Goal: Check status: Check status

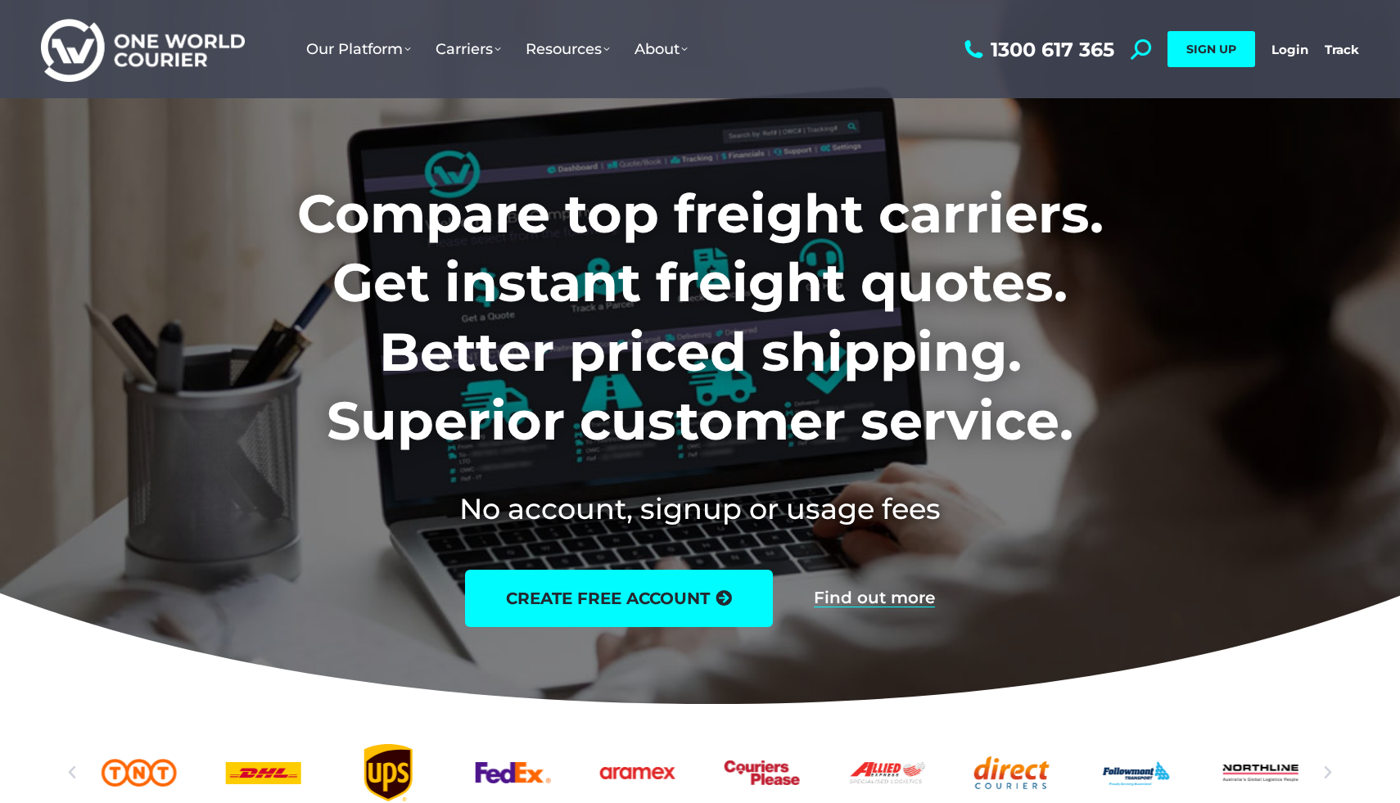
click at [1300, 39] on div "1300 617 365 Search: *** SIGN UP Login Login Track Track SIGN UP" at bounding box center [1159, 49] width 399 height 98
click at [1298, 40] on div "1300 617 365 Search: *** SIGN UP Login Login Track Track SIGN UP" at bounding box center [1159, 49] width 399 height 98
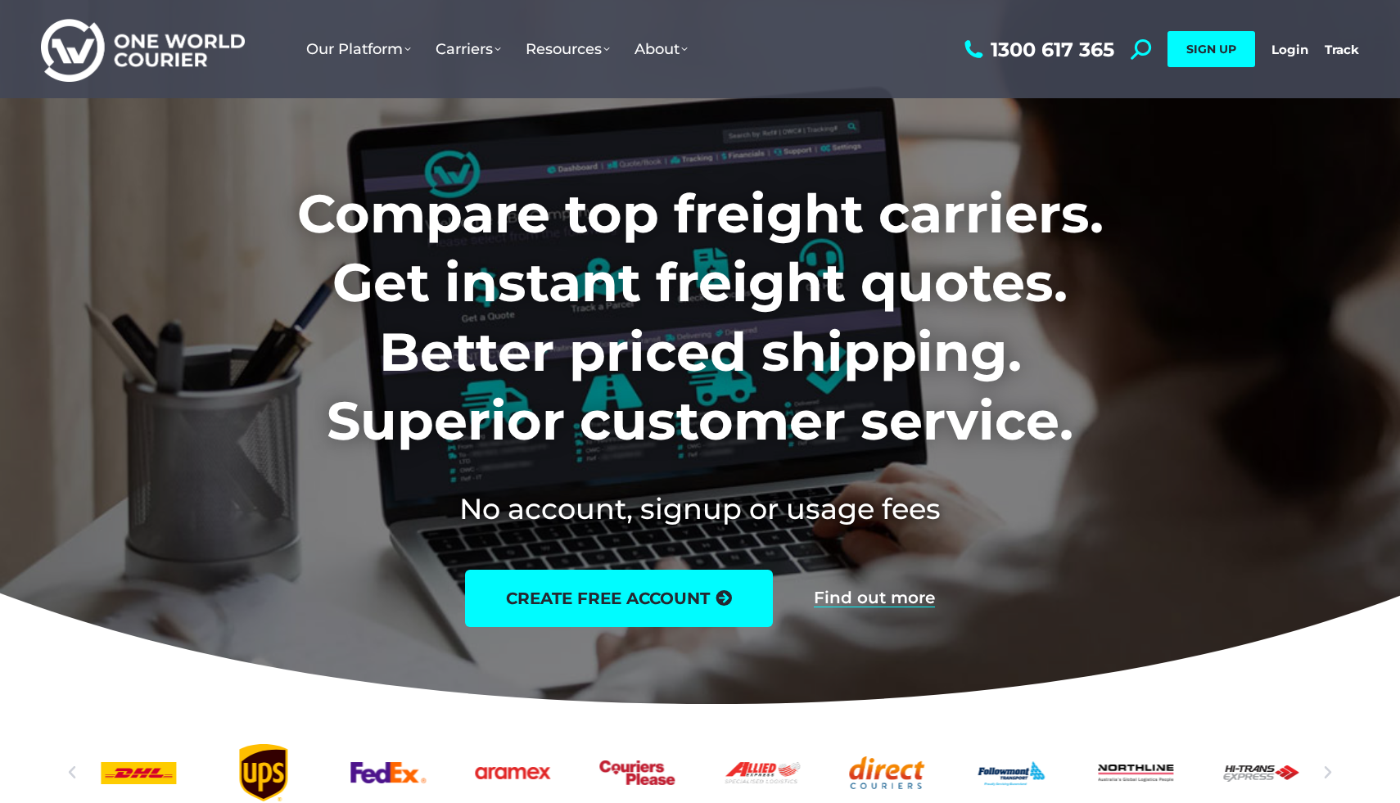
click at [1298, 40] on div "1300 617 365 Search: *** SIGN UP Login Login Track Track SIGN UP" at bounding box center [1159, 49] width 399 height 98
click at [1292, 54] on link "Login" at bounding box center [1289, 50] width 37 height 16
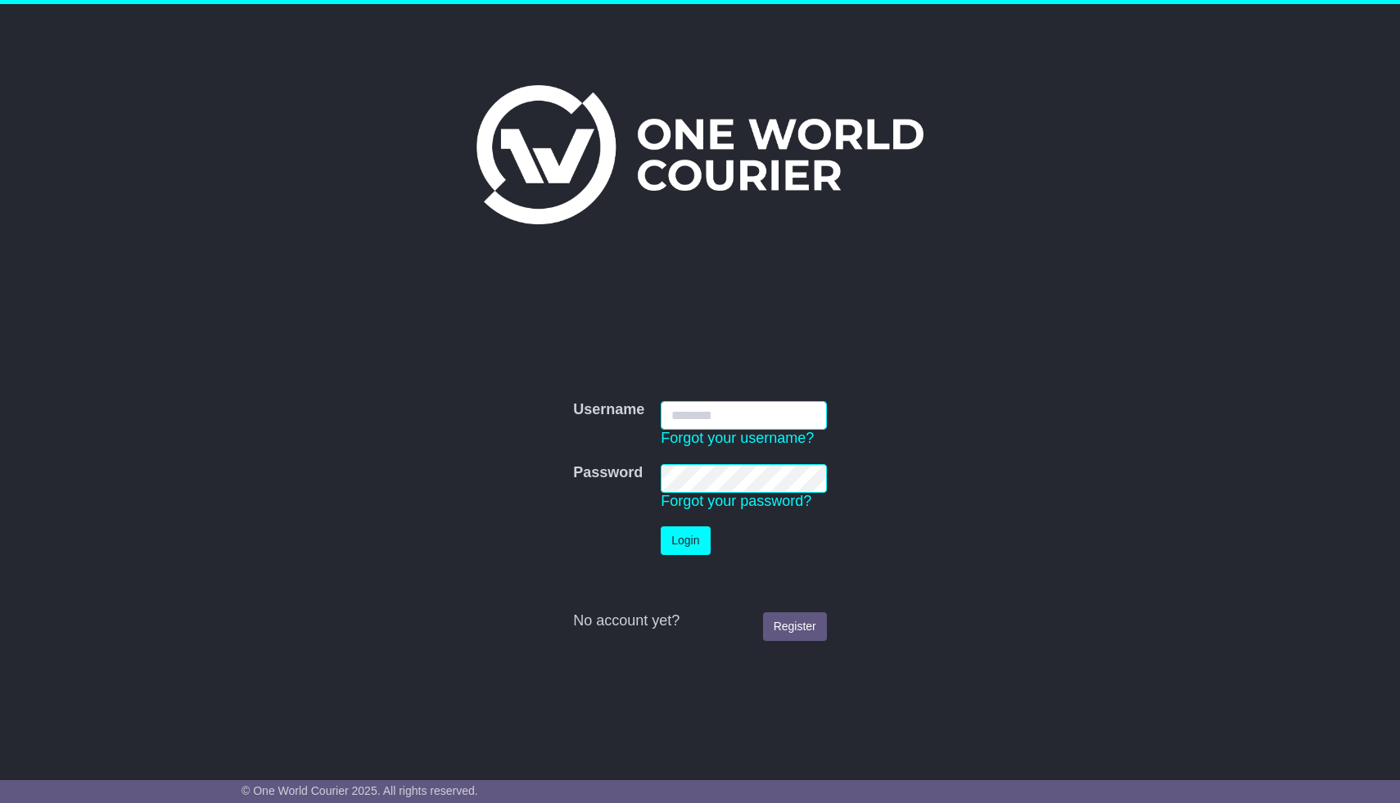
type input "**********"
click at [661, 526] on button "Login" at bounding box center [685, 540] width 49 height 29
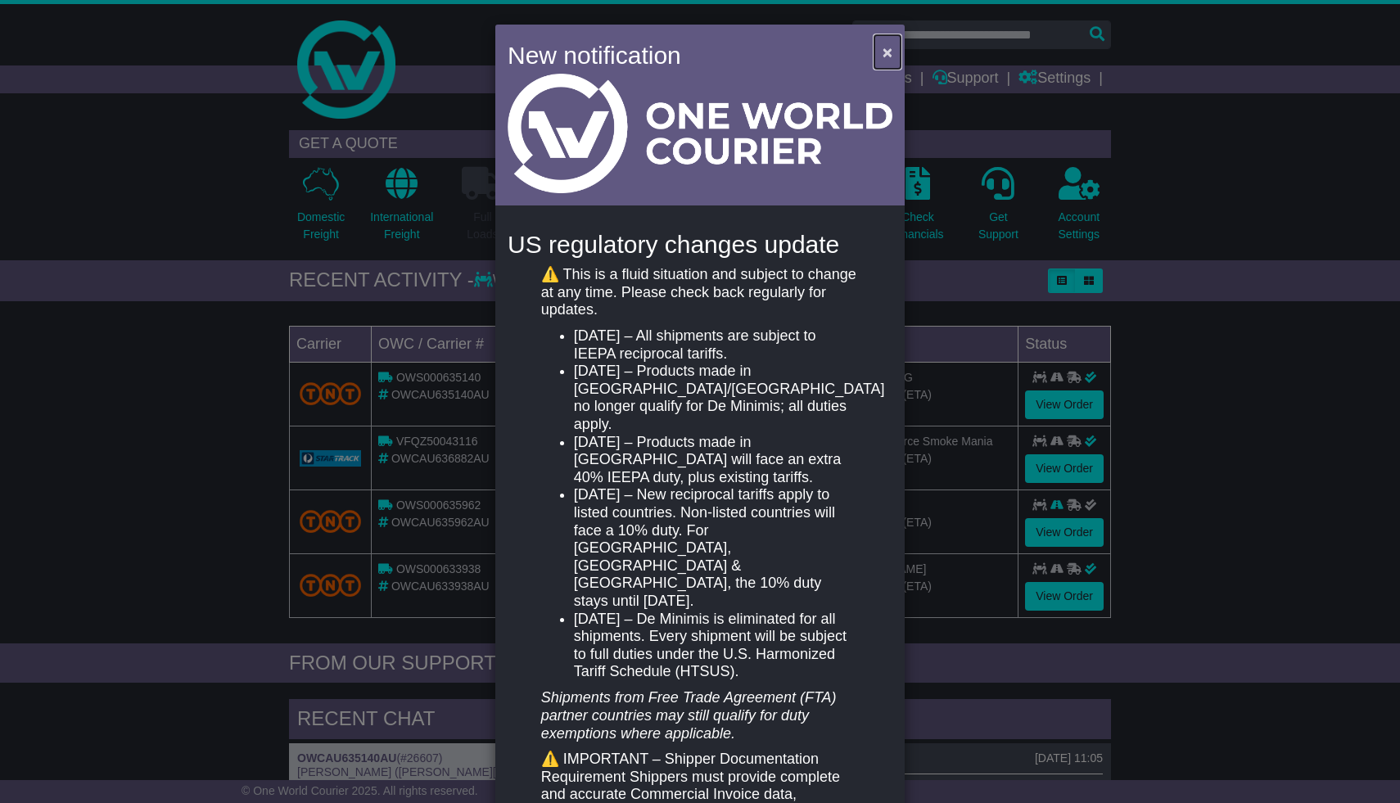
click at [887, 55] on span "×" at bounding box center [888, 52] width 10 height 19
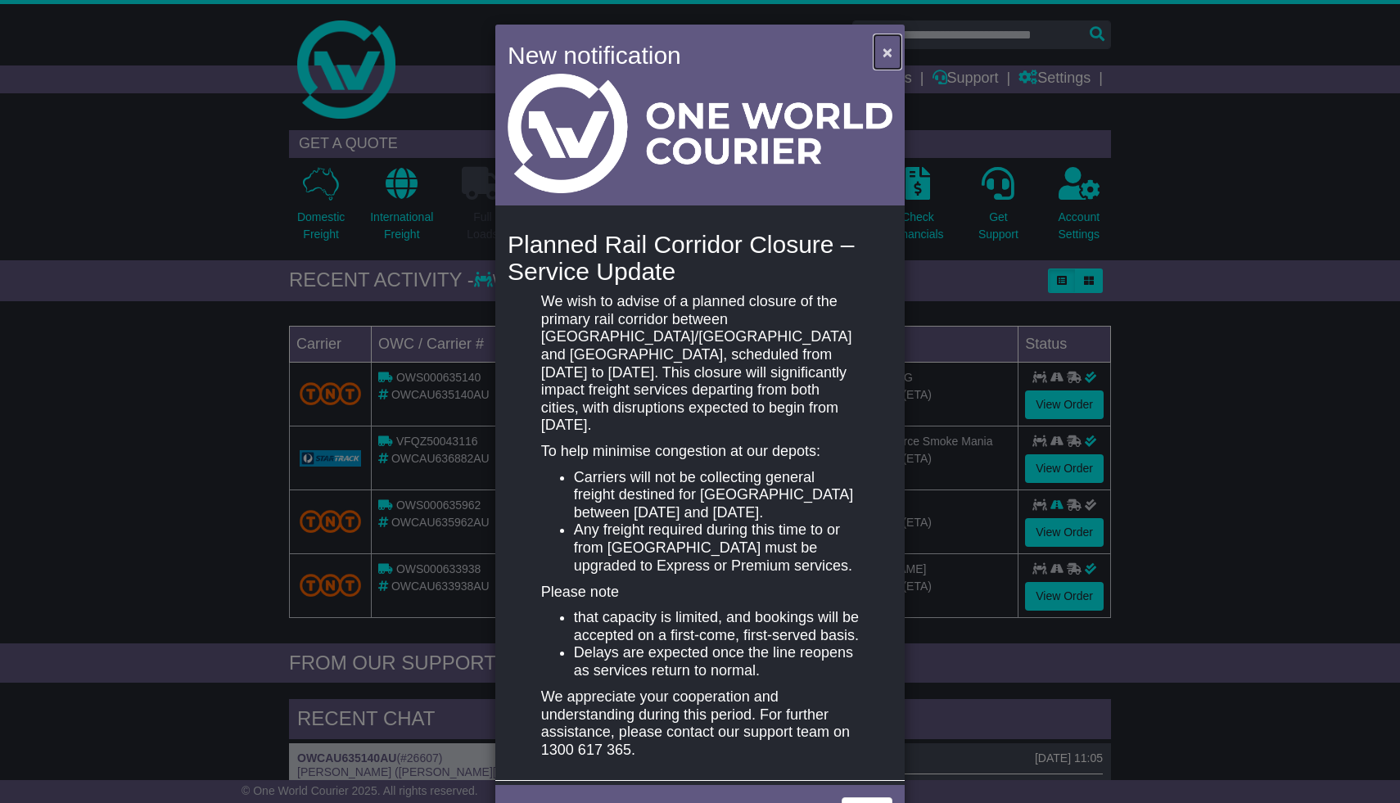
click at [883, 56] on span "×" at bounding box center [888, 52] width 10 height 19
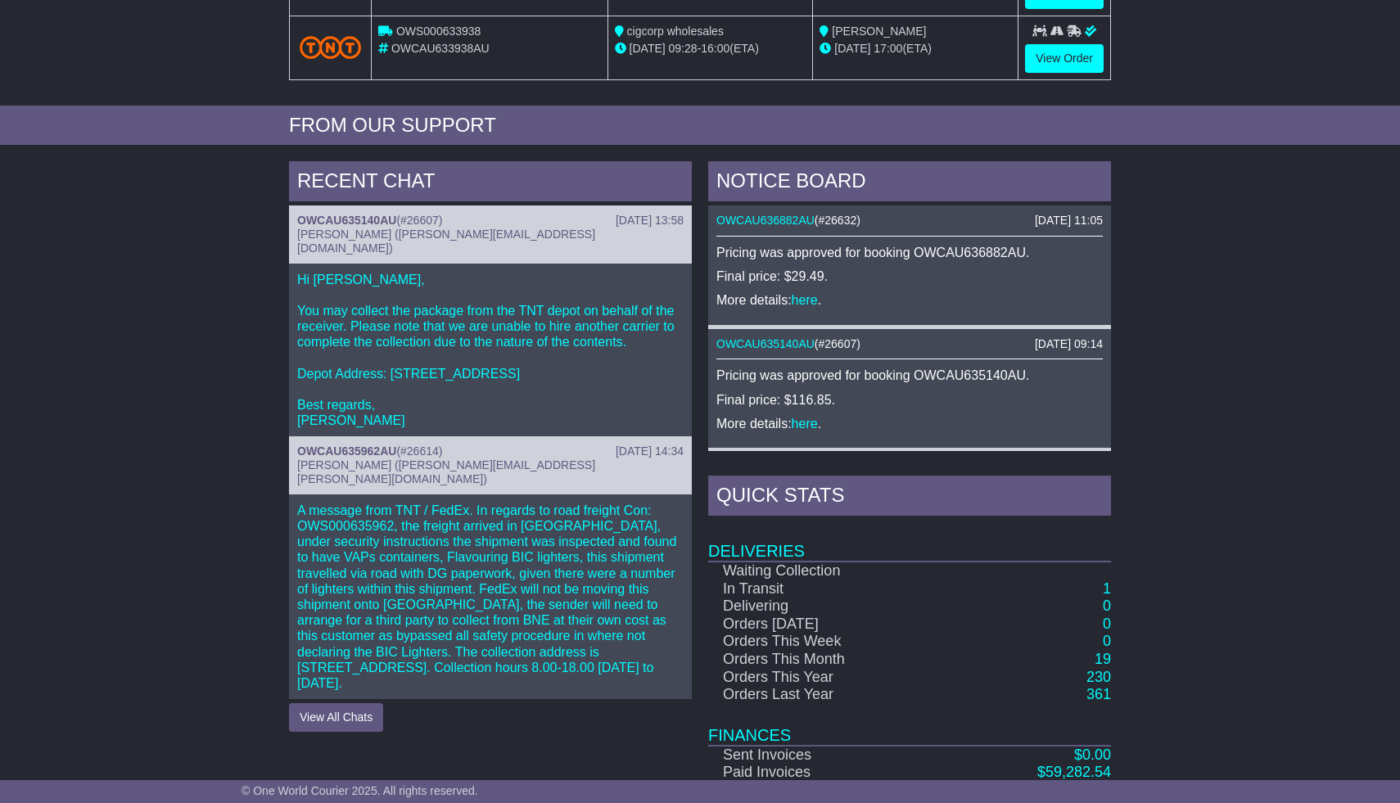
scroll to position [625, 0]
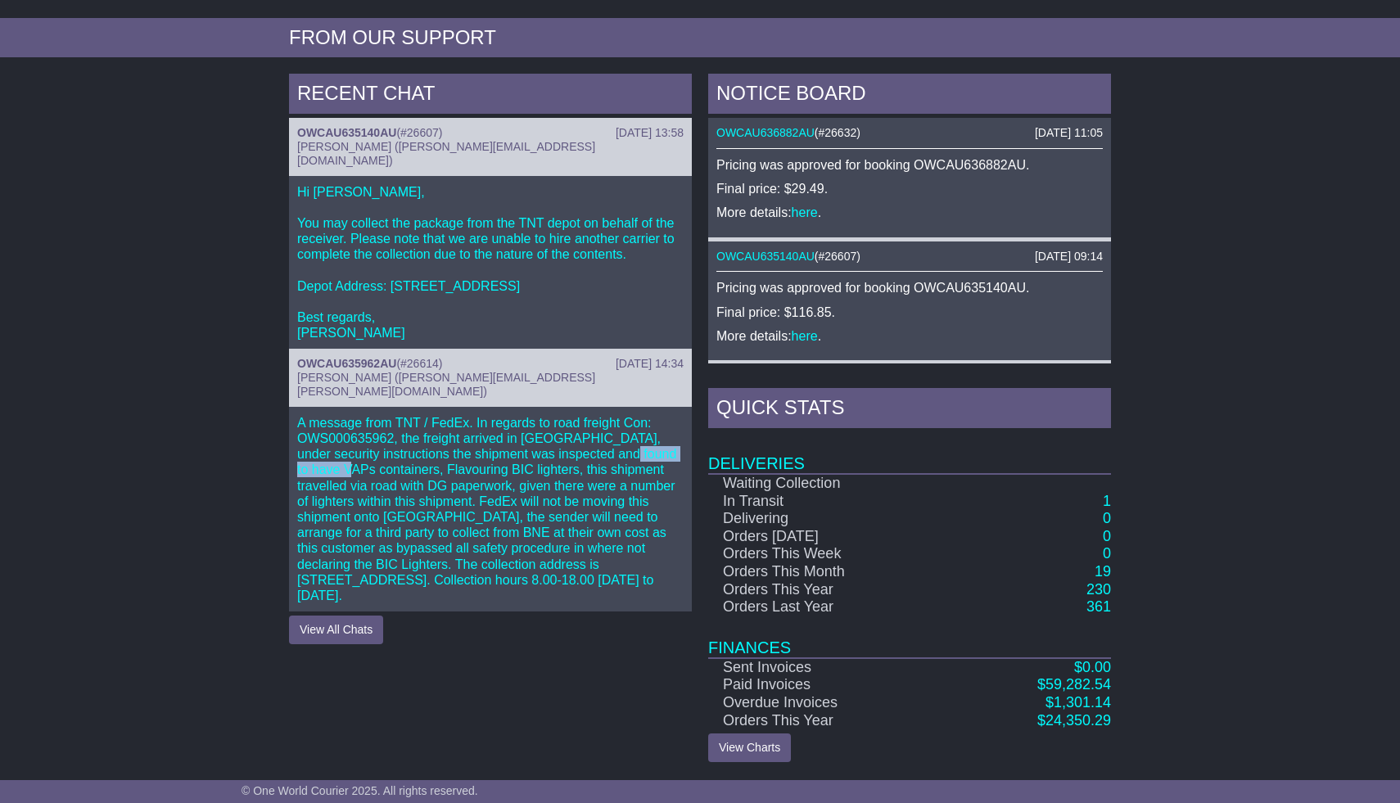
drag, startPoint x: 554, startPoint y: 423, endPoint x: 643, endPoint y: 422, distance: 88.4
click at [643, 422] on p "A message from TNT / FedEx. In regards to road freight Con: OWS000635962, the f…" at bounding box center [490, 509] width 386 height 188
drag, startPoint x: 327, startPoint y: 436, endPoint x: 403, endPoint y: 440, distance: 76.2
click at [403, 440] on p "A message from TNT / FedEx. In regards to road freight Con: OWS000635962, the f…" at bounding box center [490, 509] width 386 height 188
drag, startPoint x: 425, startPoint y: 438, endPoint x: 435, endPoint y: 438, distance: 9.8
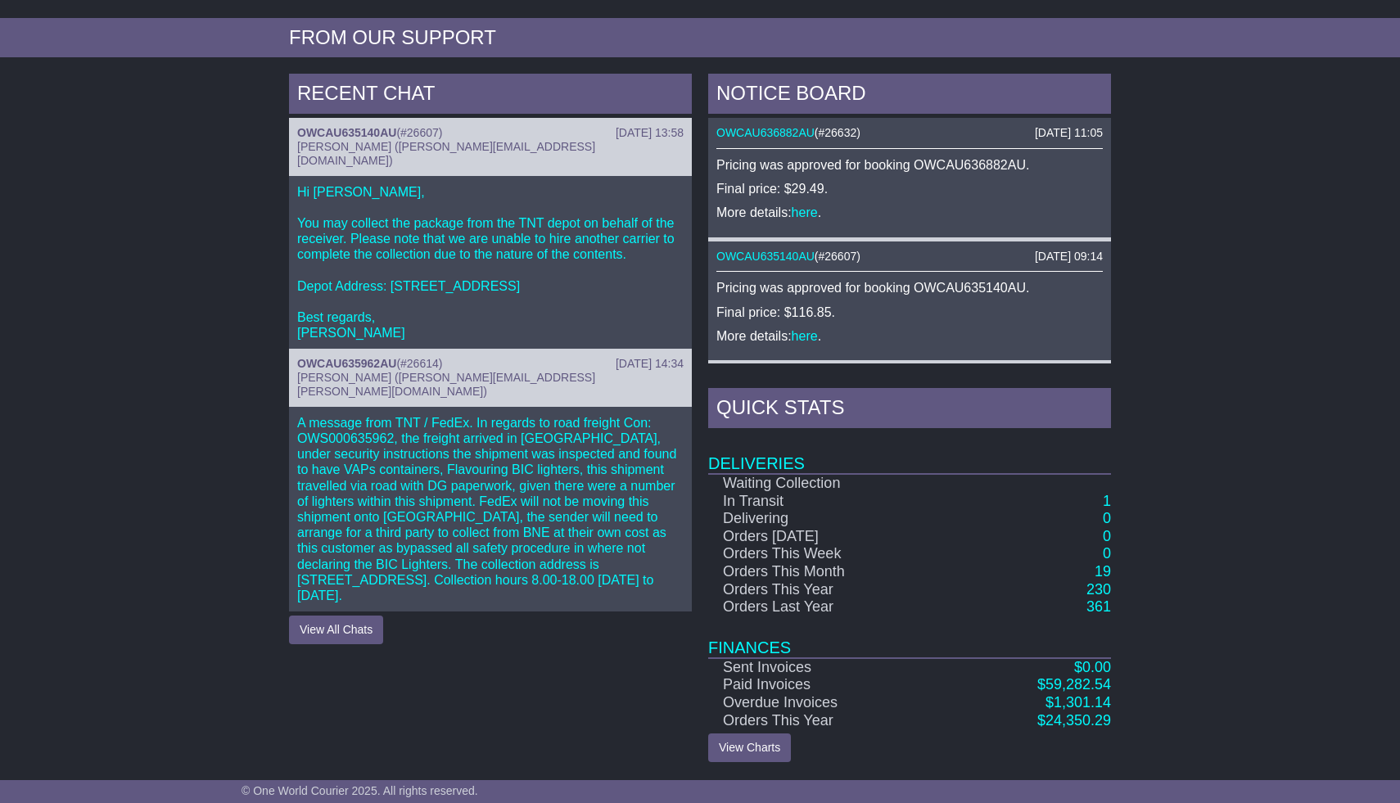
click at [427, 438] on p "A message from TNT / FedEx. In regards to road freight Con: OWS000635962, the f…" at bounding box center [490, 509] width 386 height 188
drag, startPoint x: 463, startPoint y: 438, endPoint x: 489, endPoint y: 439, distance: 25.4
click at [489, 439] on p "A message from TNT / FedEx. In regards to road freight Con: OWS000635962, the f…" at bounding box center [490, 509] width 386 height 188
drag, startPoint x: 648, startPoint y: 440, endPoint x: 388, endPoint y: 462, distance: 260.4
click at [388, 462] on p "A message from TNT / FedEx. In regards to road freight Con: OWS000635962, the f…" at bounding box center [490, 509] width 386 height 188
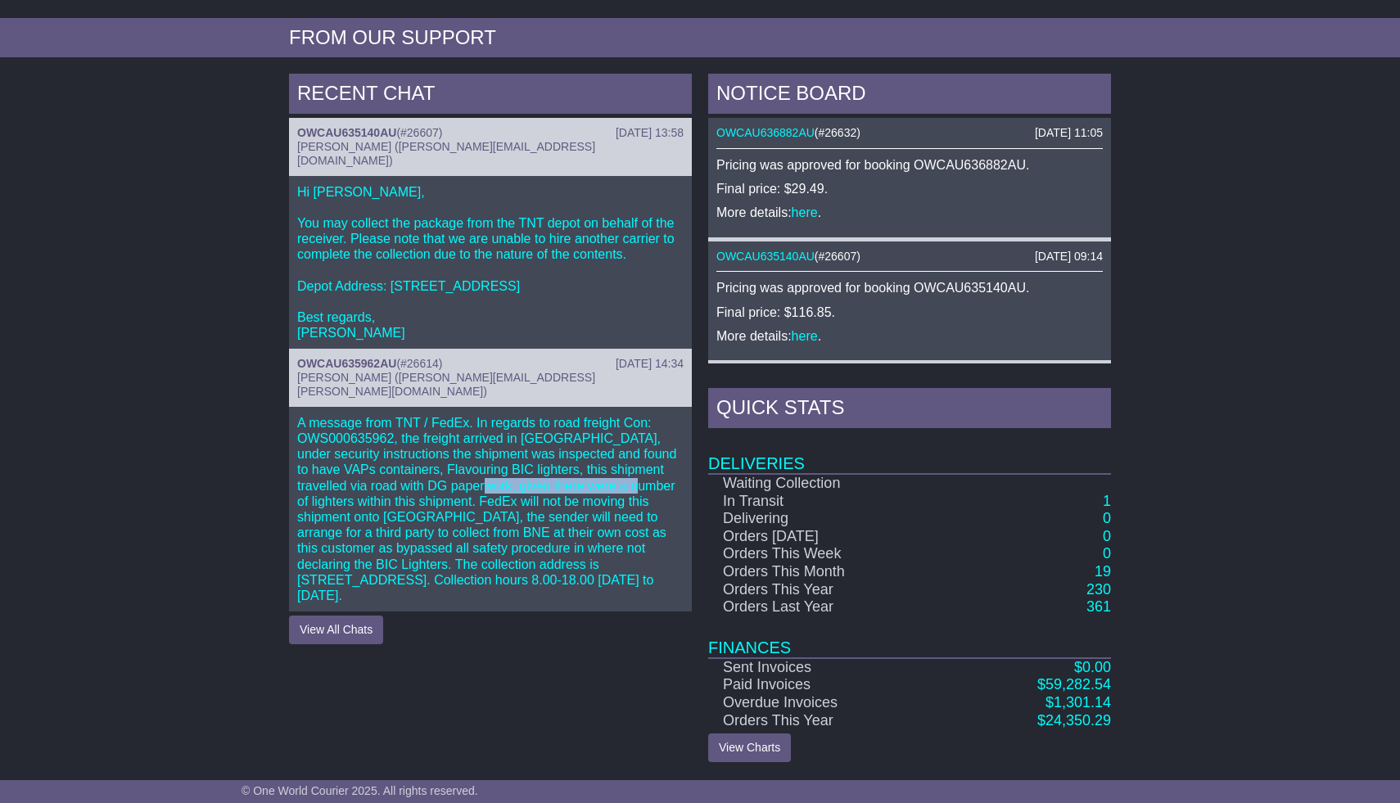
drag, startPoint x: 572, startPoint y: 452, endPoint x: 409, endPoint y: 460, distance: 163.9
click at [408, 460] on p "A message from TNT / FedEx. In regards to road freight Con: OWS000635962, the f…" at bounding box center [490, 509] width 386 height 188
click at [409, 460] on p "A message from TNT / FedEx. In regards to road freight Con: OWS000635962, the f…" at bounding box center [490, 509] width 386 height 188
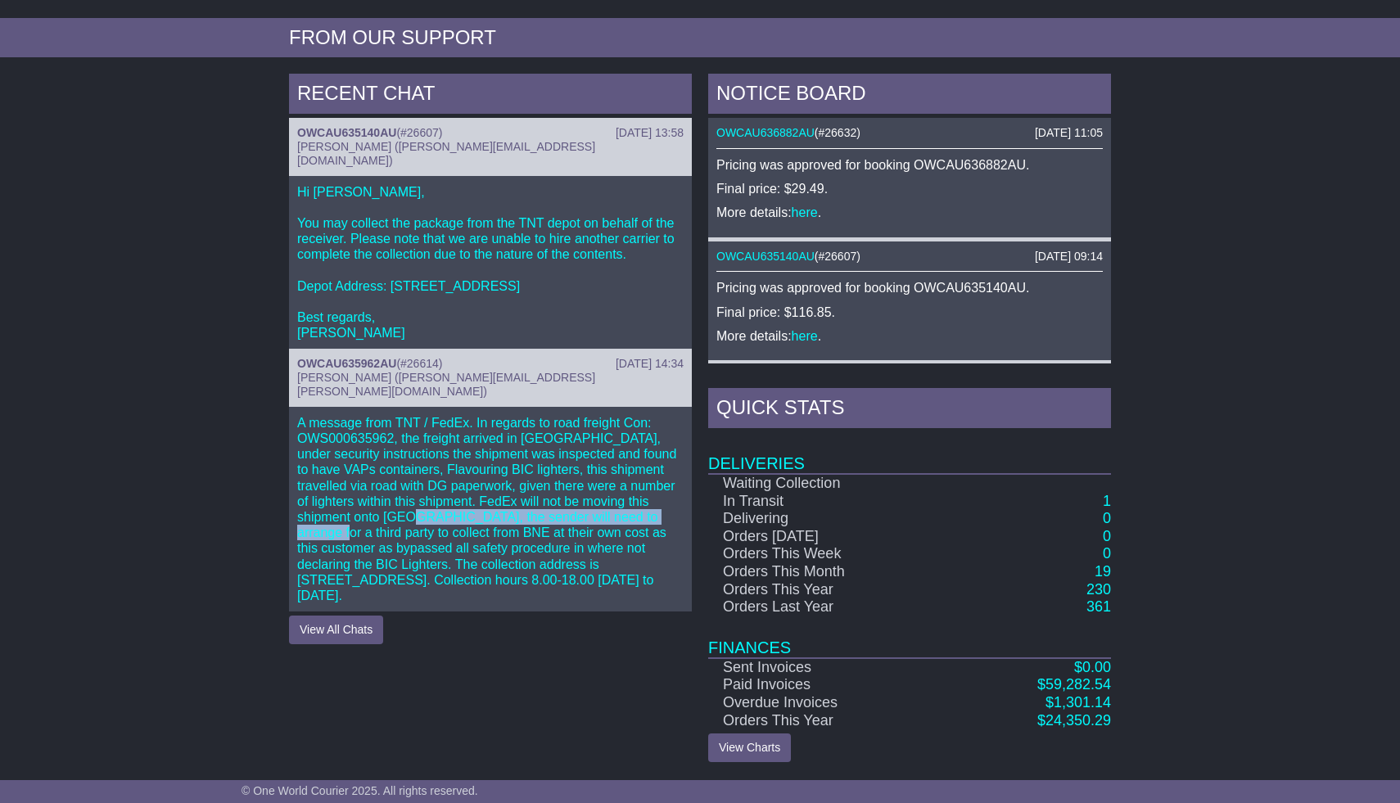
drag, startPoint x: 634, startPoint y: 478, endPoint x: 491, endPoint y: 493, distance: 143.2
click at [491, 493] on p "A message from TNT / FedEx. In regards to road freight Con: OWS000635962, the f…" at bounding box center [490, 509] width 386 height 188
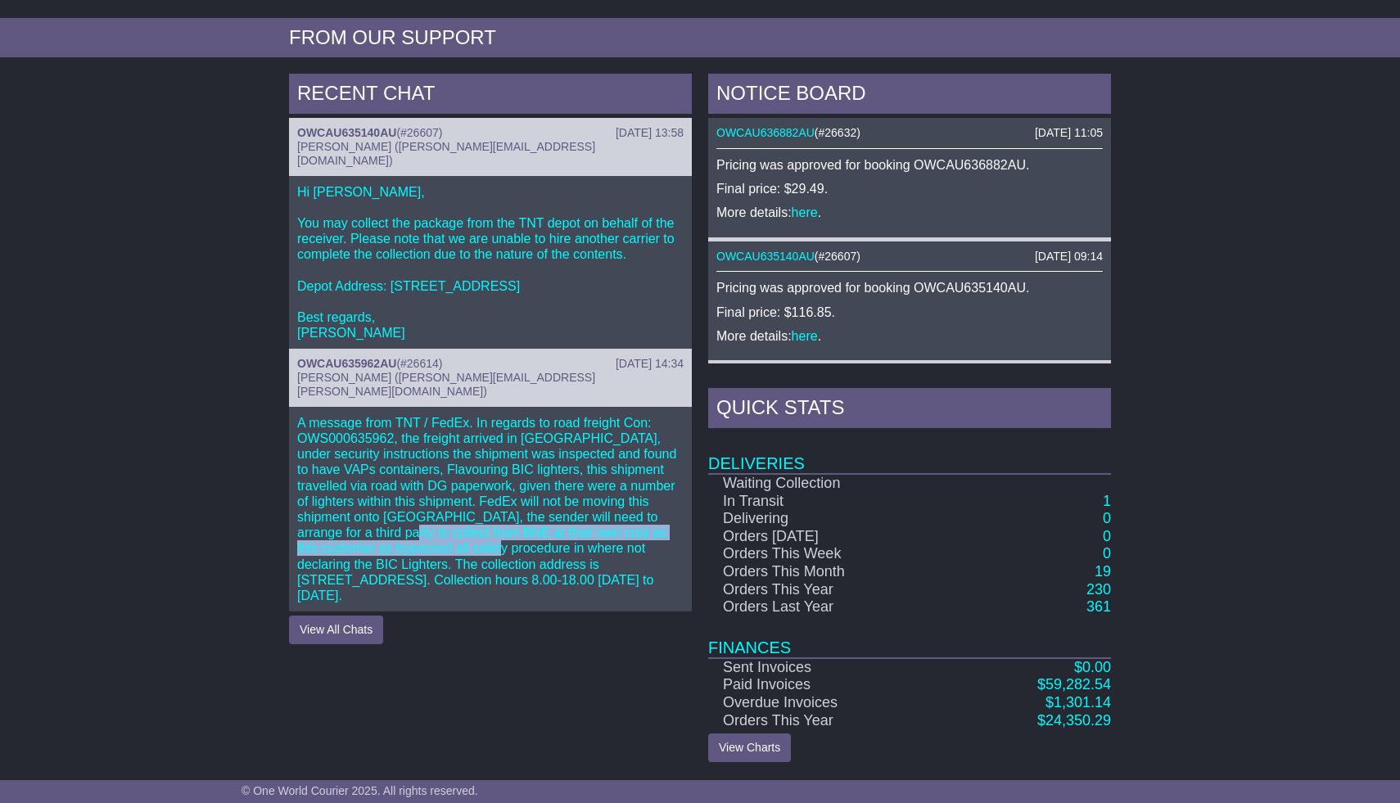
drag, startPoint x: 567, startPoint y: 496, endPoint x: 624, endPoint y: 499, distance: 57.4
click at [624, 499] on p "A message from TNT / FedEx. In regards to road freight Con: OWS000635962, the f…" at bounding box center [490, 509] width 386 height 188
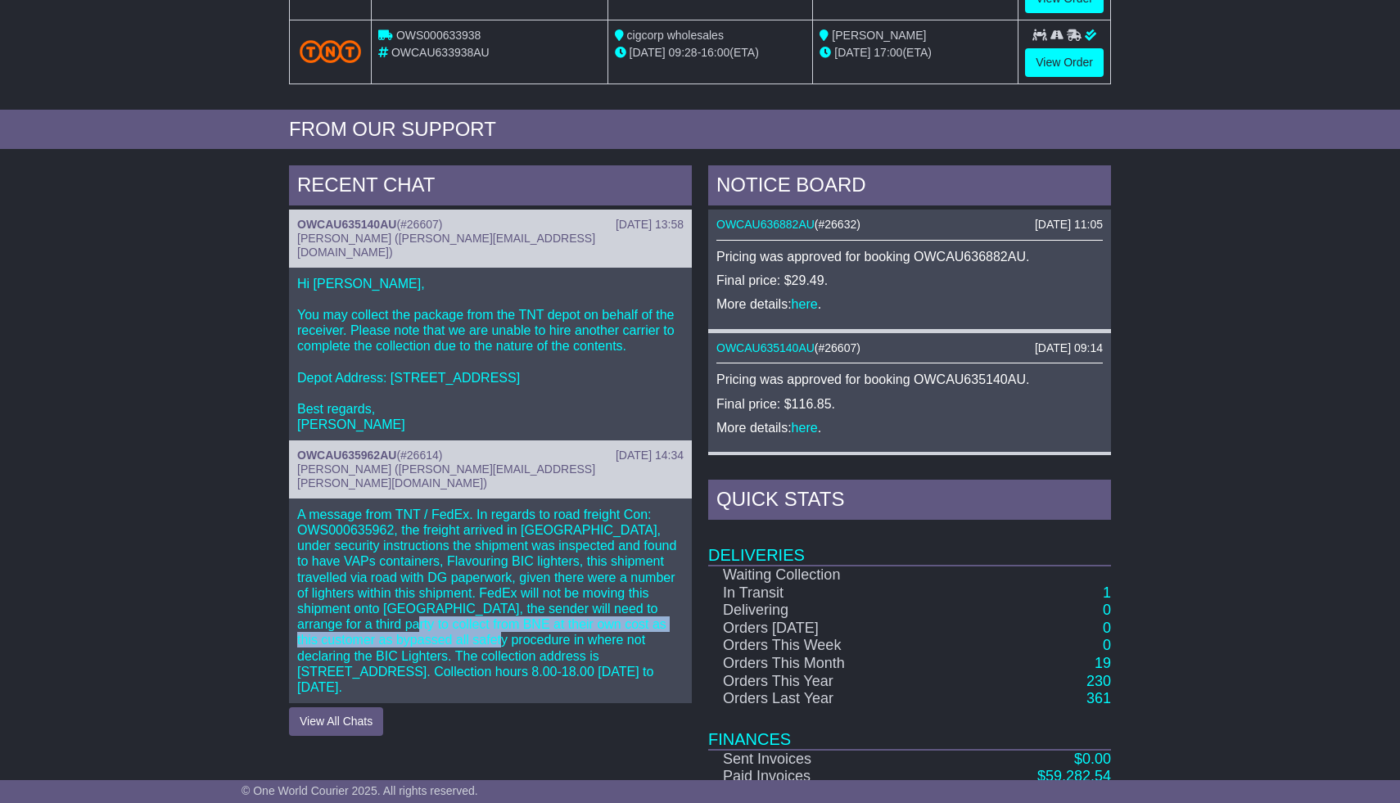
scroll to position [526, 0]
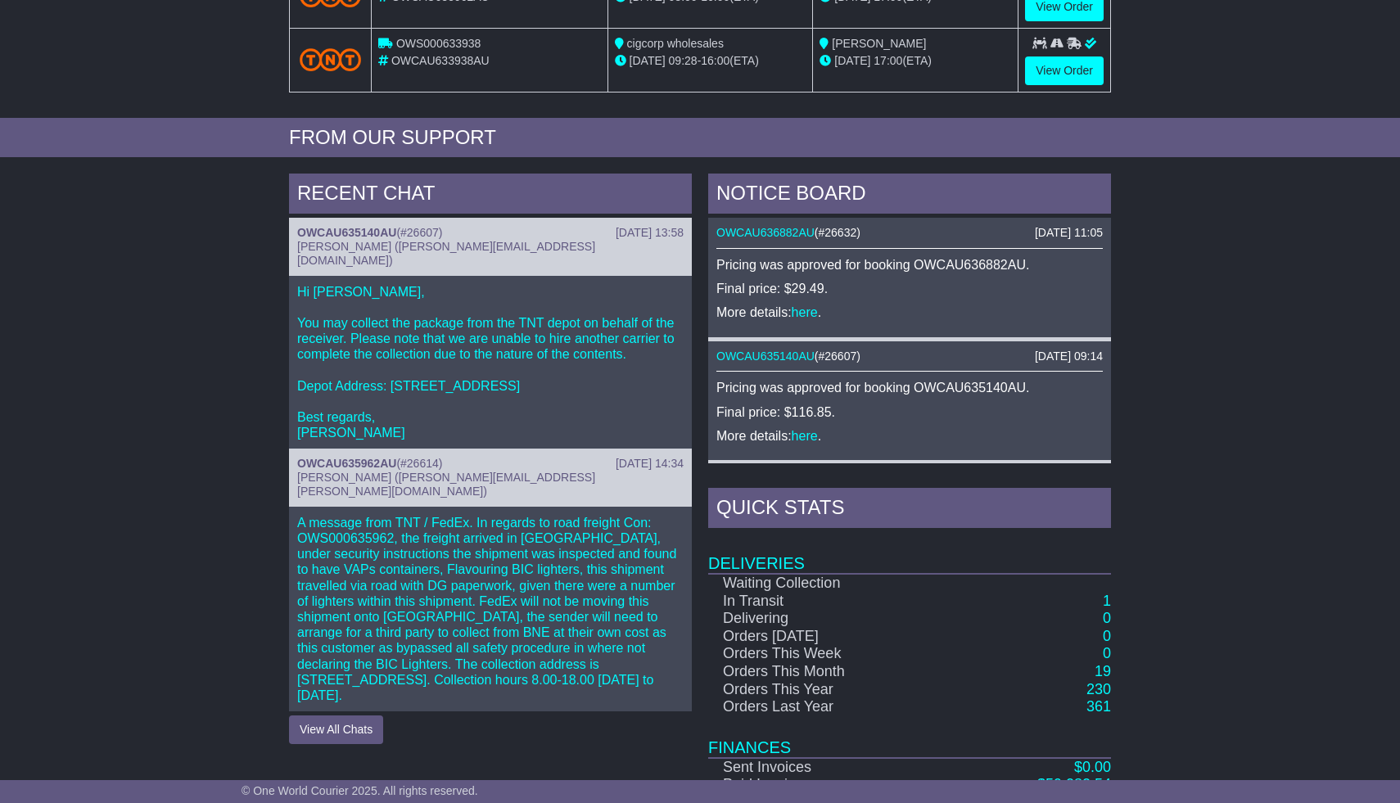
click at [599, 570] on p "A message from TNT / FedEx. In regards to road freight Con: OWS000635962, the f…" at bounding box center [490, 609] width 386 height 188
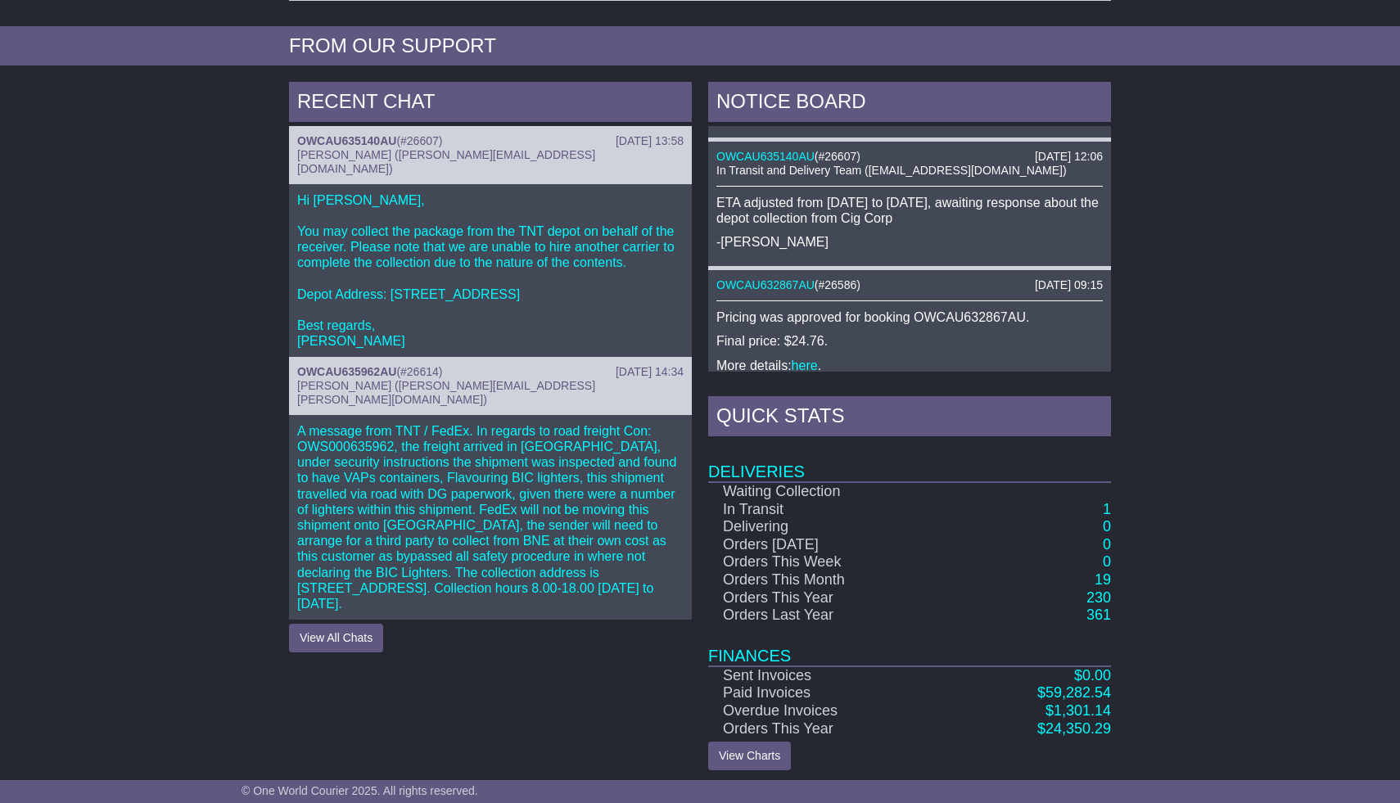
scroll to position [625, 0]
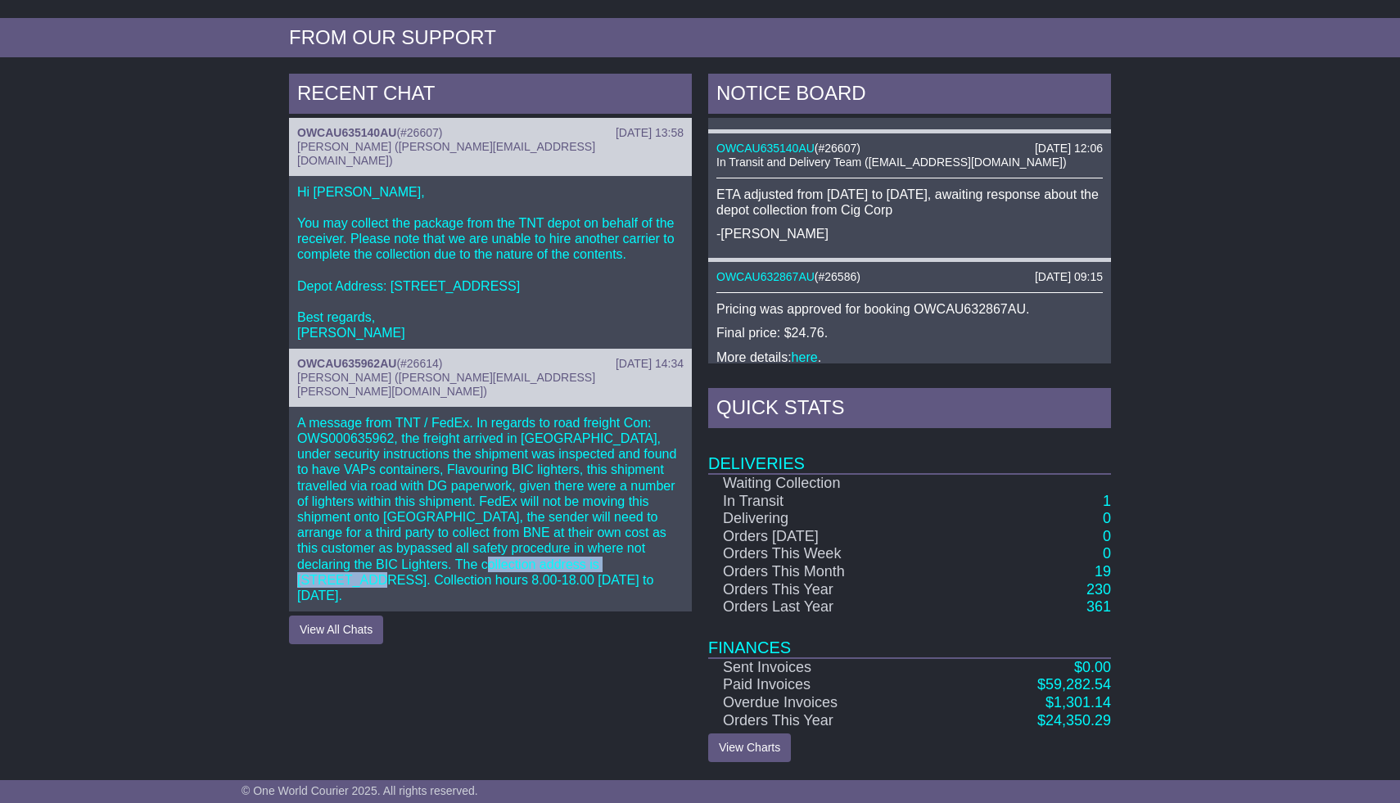
drag, startPoint x: 582, startPoint y: 519, endPoint x: 406, endPoint y: 538, distance: 177.0
click at [406, 538] on p "A message from TNT / FedEx. In regards to road freight Con: OWS000635962, the f…" at bounding box center [490, 509] width 386 height 188
copy p "48 Monash Road, Redbank QLD 4301"
click at [419, 565] on div "RECENT CHAT 27 Aug 2025 13:58 OWCAU635140AU ( #26607 ) Cristina Santos (cristin…" at bounding box center [490, 418] width 419 height 688
click at [563, 475] on p "A message from TNT / FedEx. In regards to road freight Con: OWS000635962, the f…" at bounding box center [490, 509] width 386 height 188
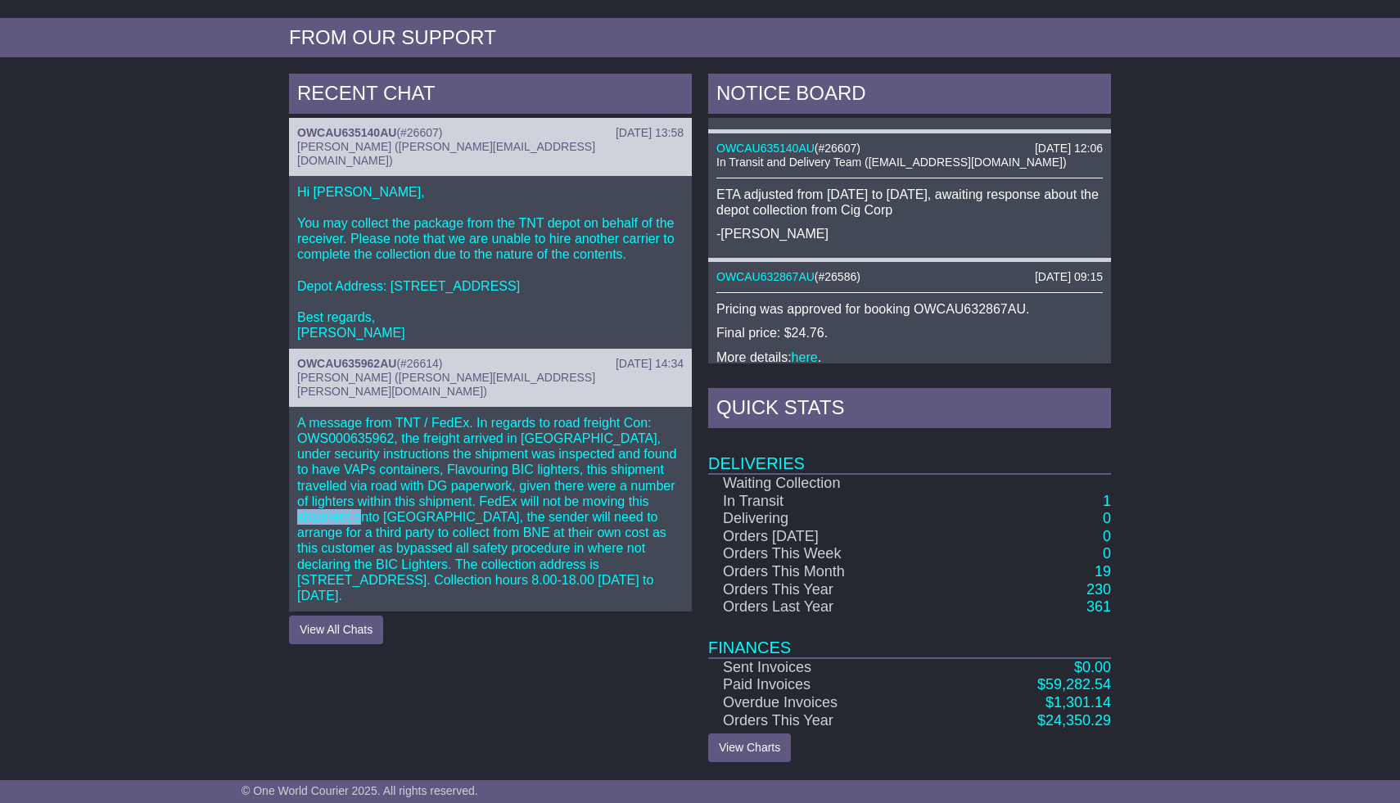
click at [563, 475] on p "A message from TNT / FedEx. In regards to road freight Con: OWS000635962, the f…" at bounding box center [490, 509] width 386 height 188
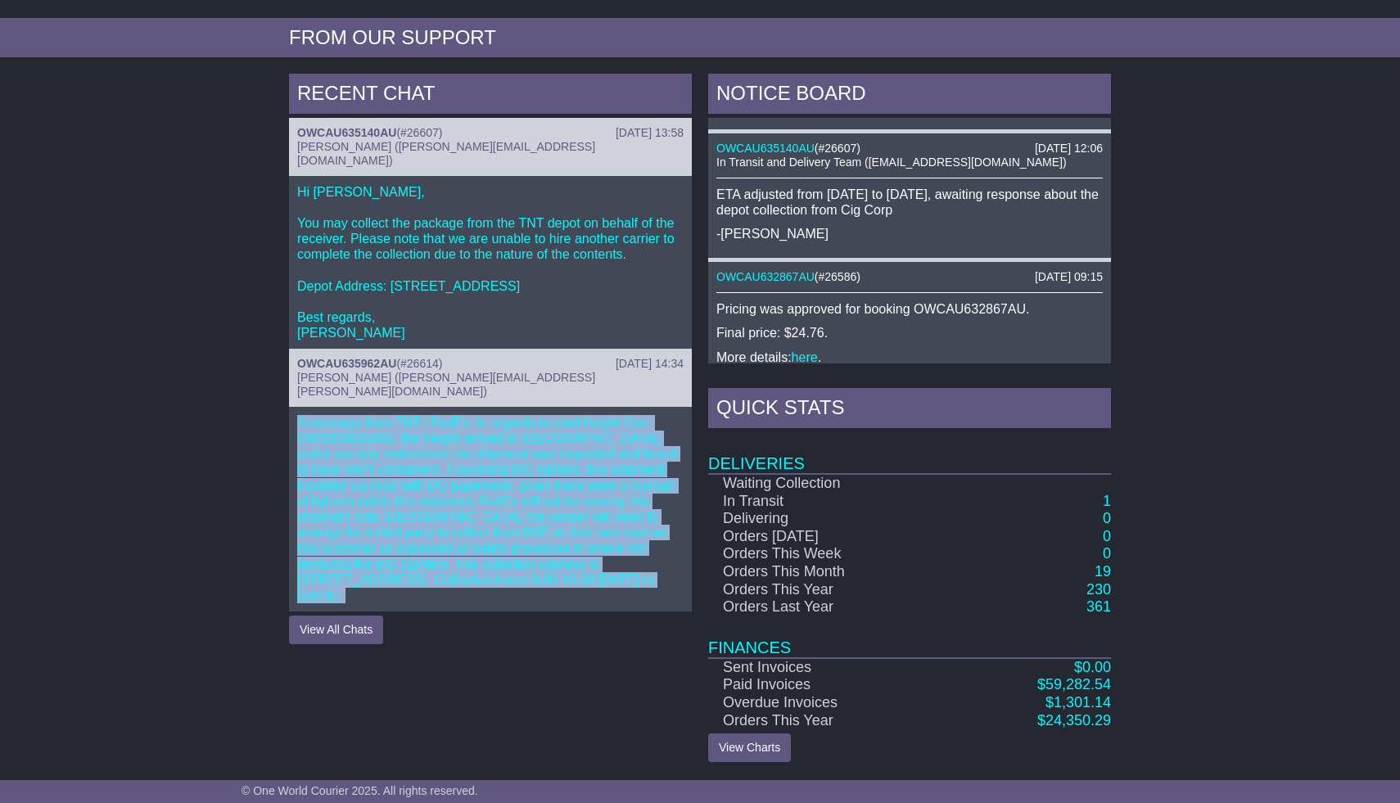
click at [563, 475] on p "A message from TNT / FedEx. In regards to road freight Con: OWS000635962, the f…" at bounding box center [490, 509] width 386 height 188
copy div "A message from TNT / FedEx. In regards to road freight Con: OWS000635962, the f…"
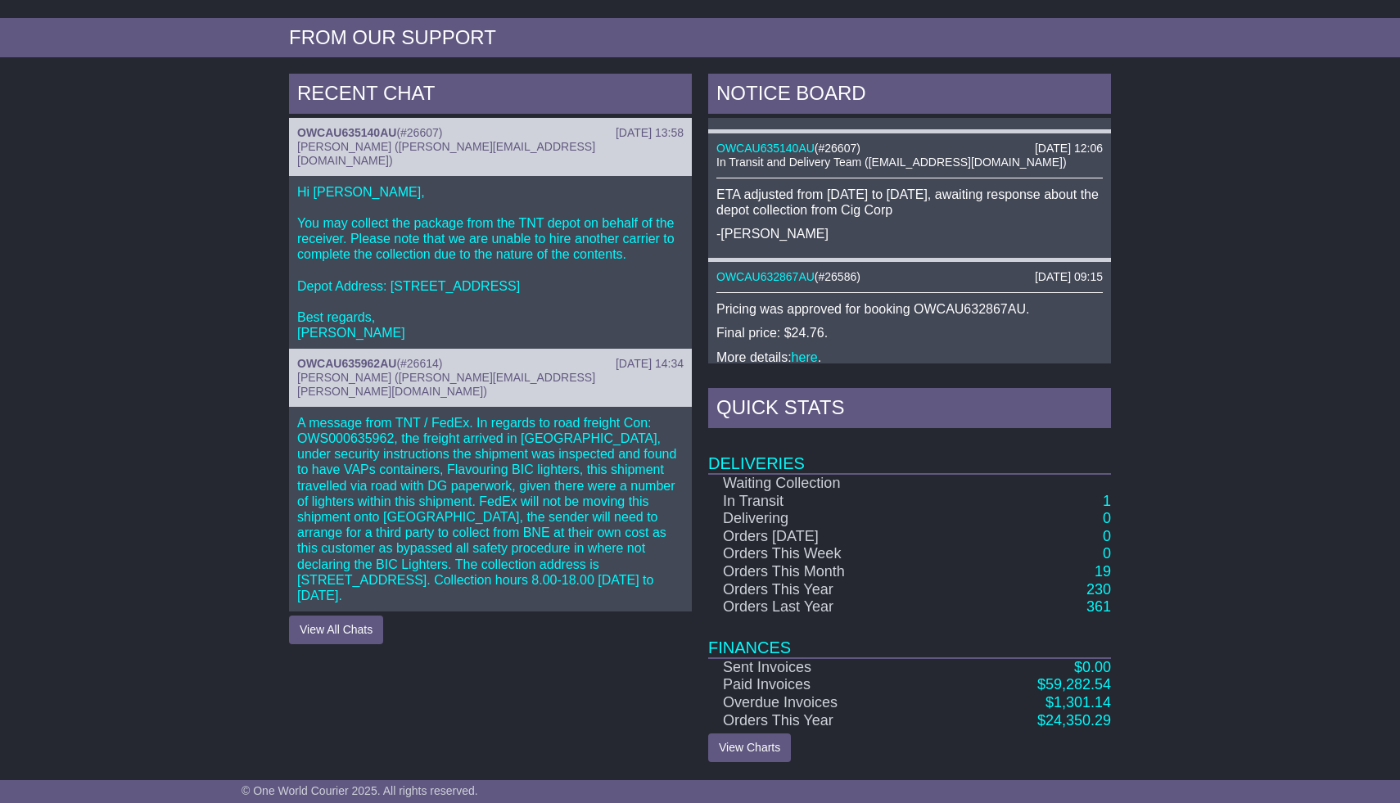
click at [1251, 372] on div "RECENT CHAT 27 Aug 2025 13:58 OWCAU635140AU ( #26607 ) Cristina Santos (cristin…" at bounding box center [700, 417] width 1400 height 705
click at [1251, 312] on div "RECENT CHAT 27 Aug 2025 13:58 OWCAU635140AU ( #26607 ) Cristina Santos (cristin…" at bounding box center [700, 417] width 1400 height 705
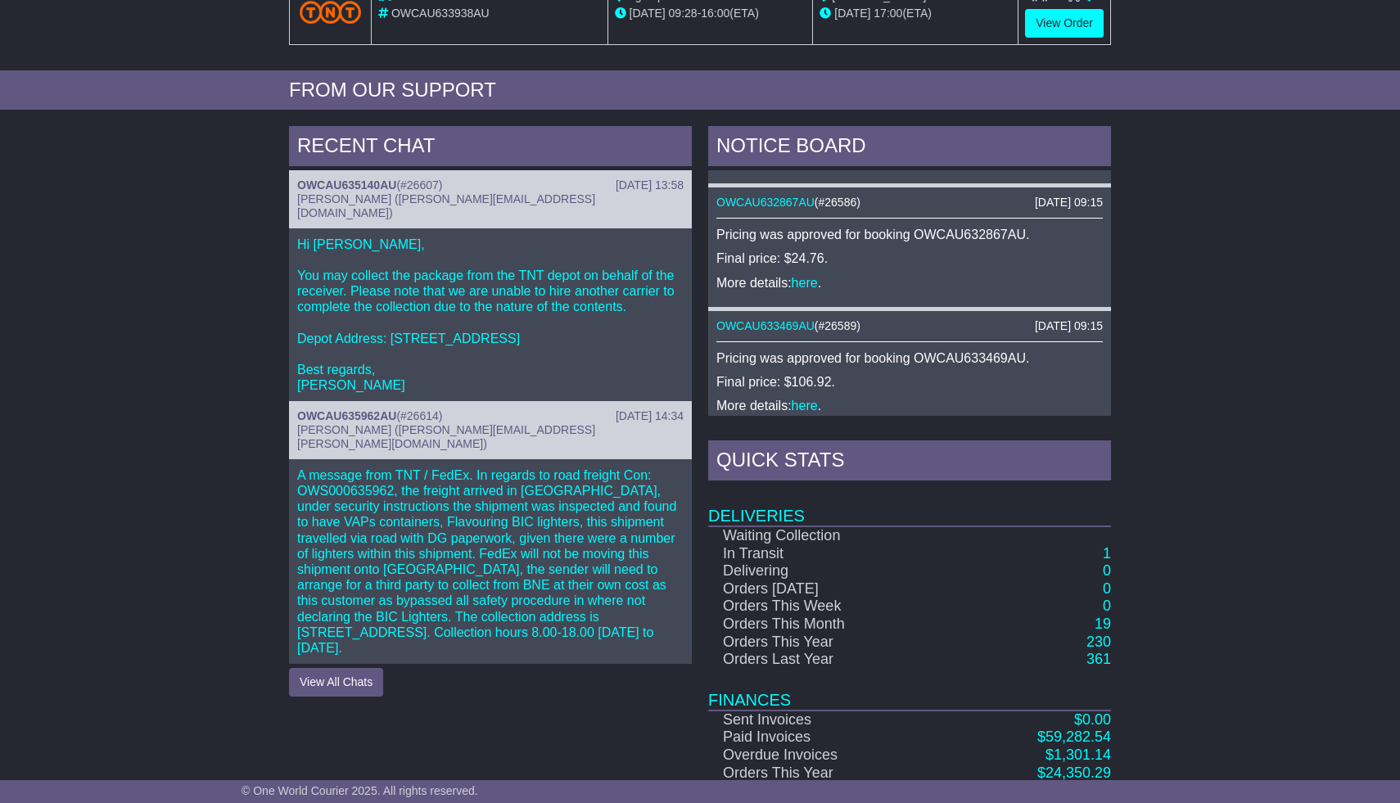
scroll to position [576, 0]
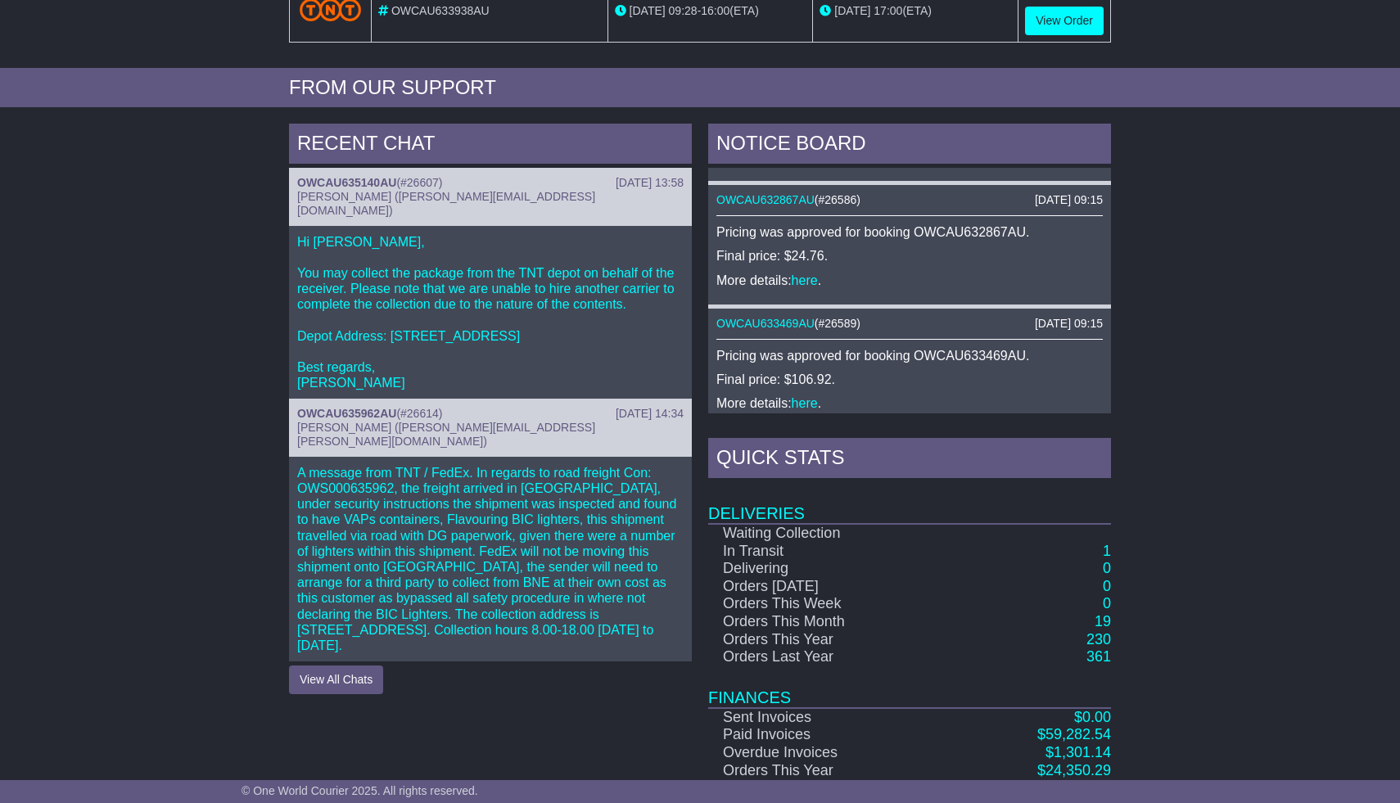
click at [422, 490] on p "A message from TNT / FedEx. In regards to road freight Con: OWS000635962, the f…" at bounding box center [490, 559] width 386 height 188
click at [422, 407] on span "#26614" at bounding box center [419, 413] width 38 height 13
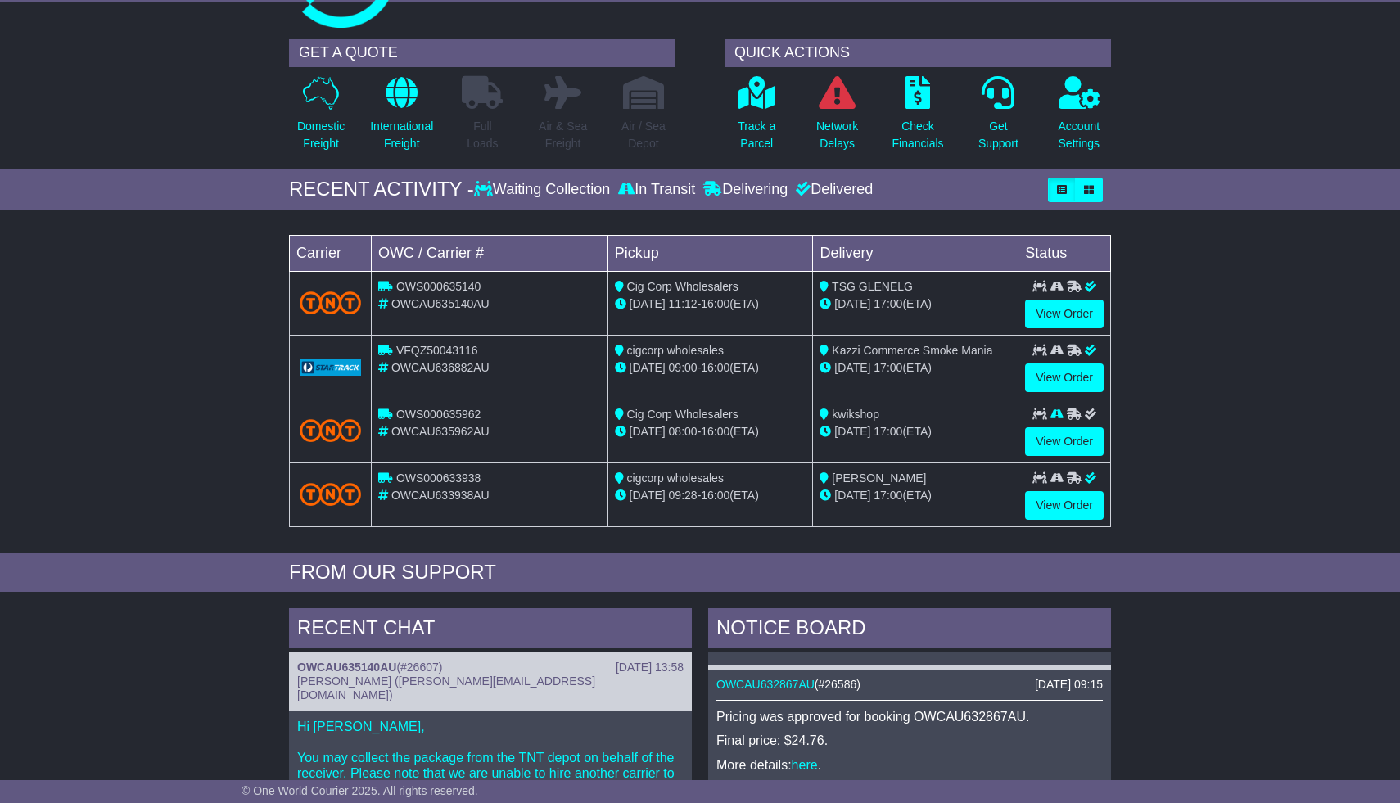
scroll to position [0, 0]
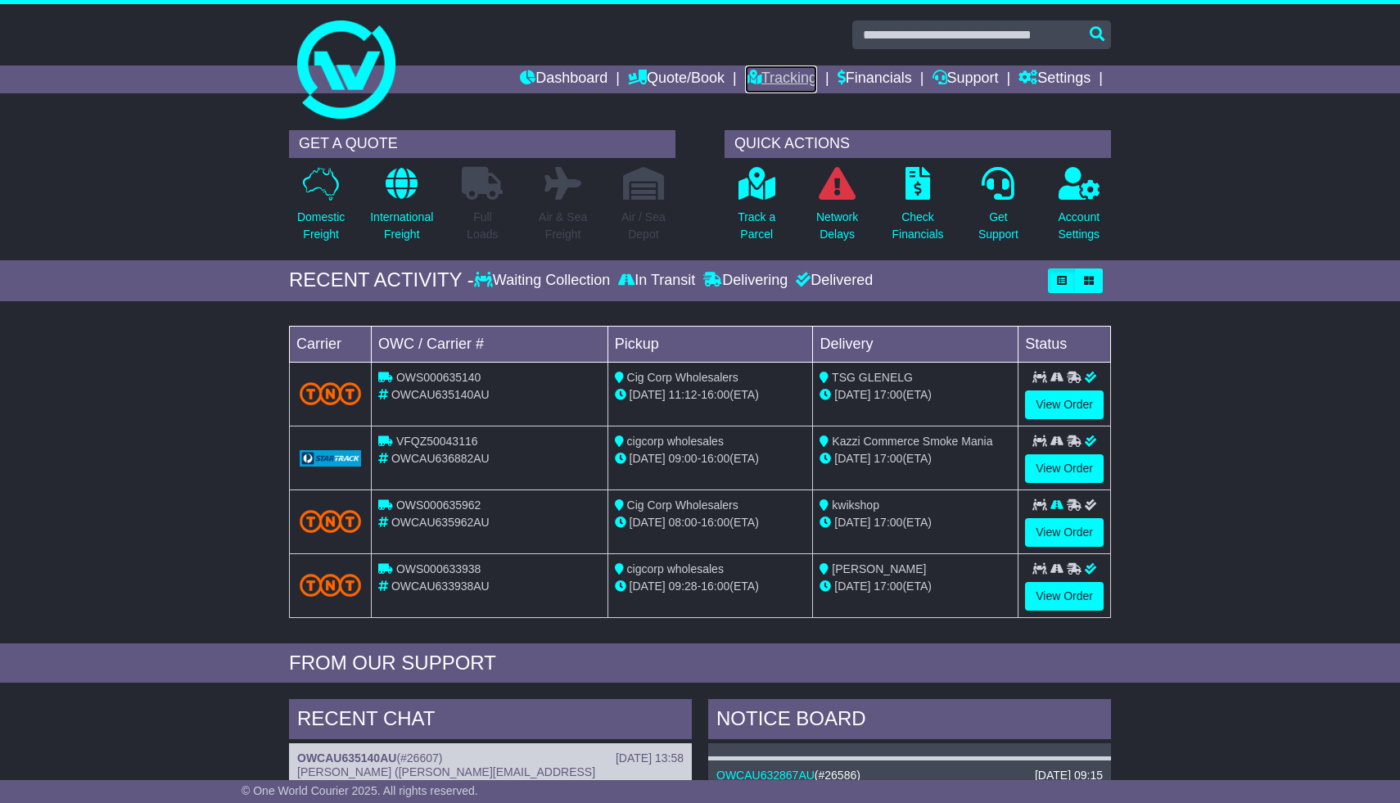
click at [779, 73] on link "Tracking" at bounding box center [781, 79] width 72 height 28
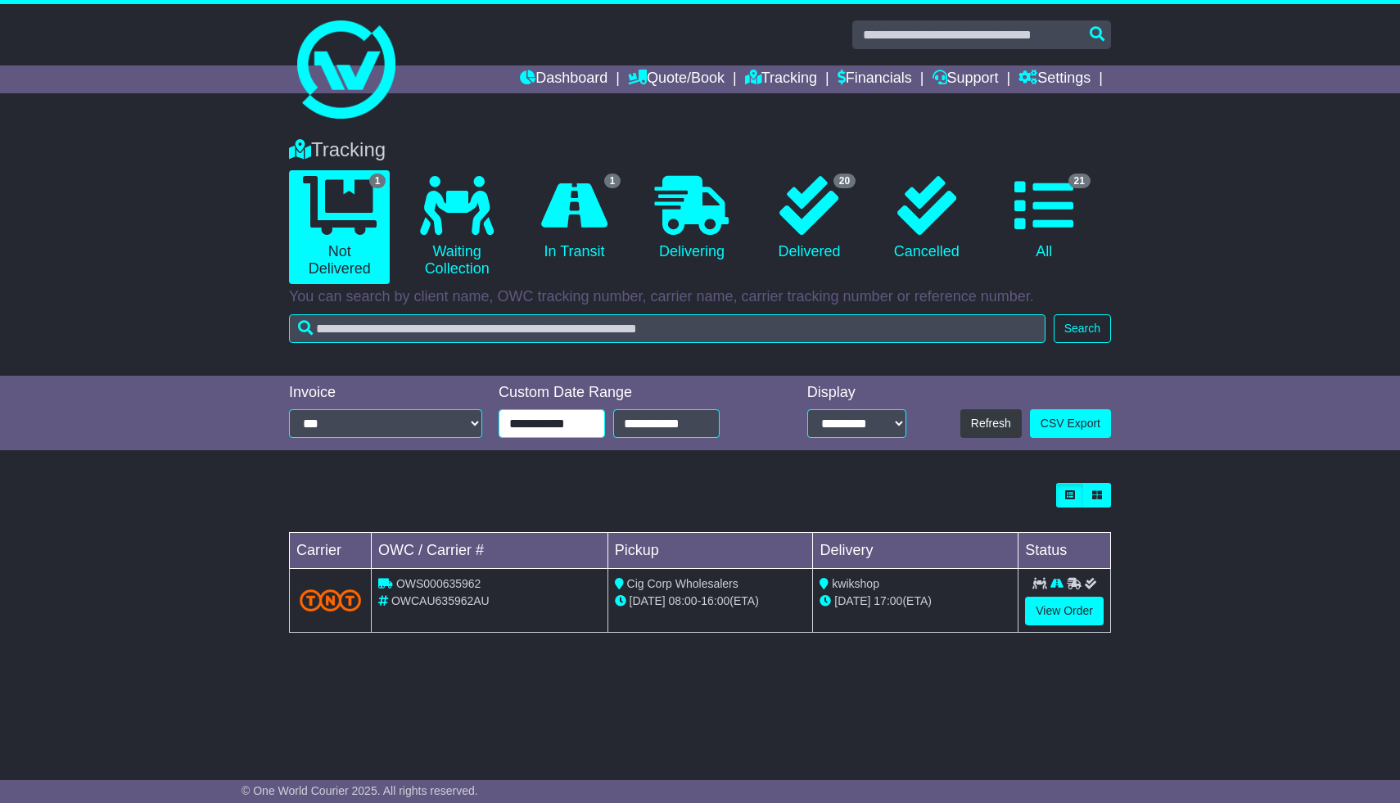
click at [580, 425] on input "**********" at bounding box center [552, 423] width 106 height 29
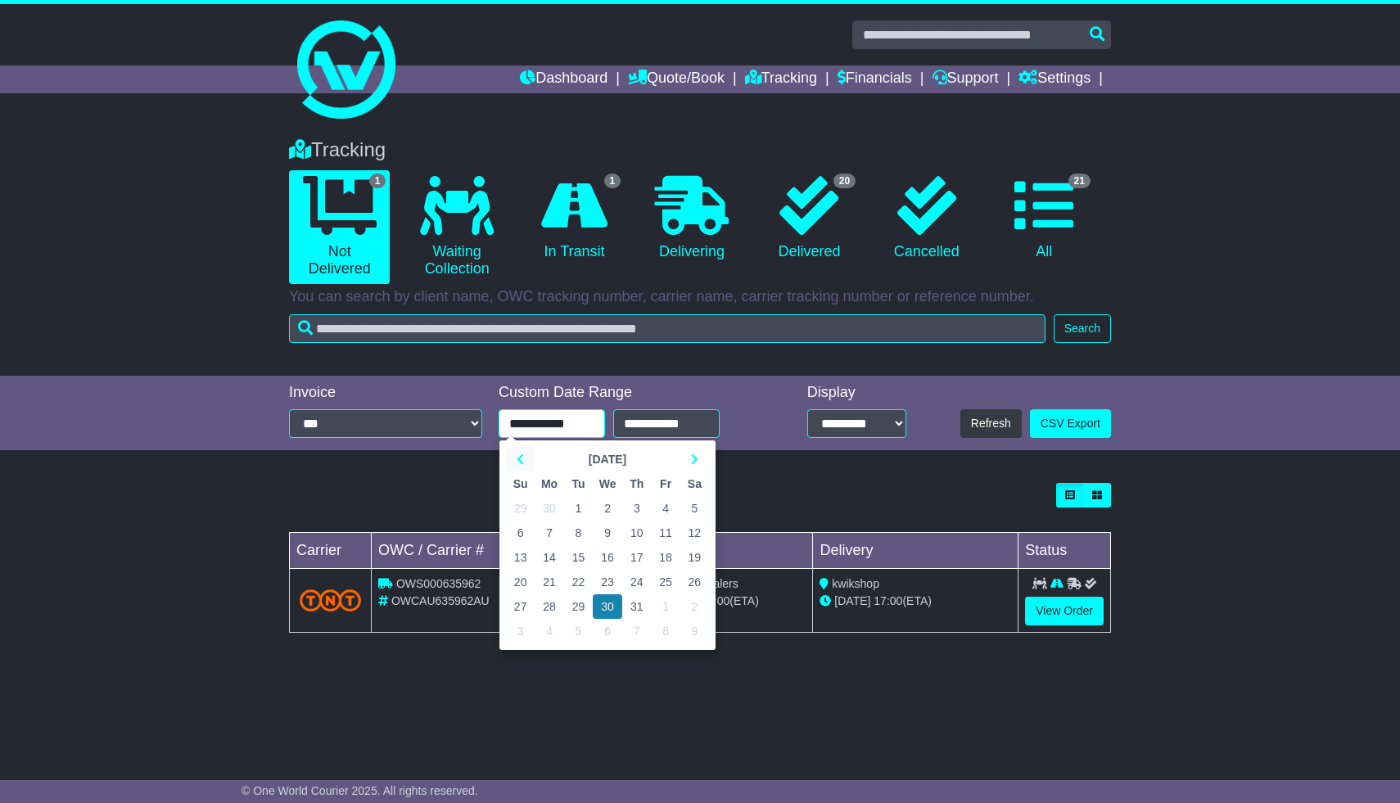
click at [521, 458] on icon at bounding box center [520, 459] width 7 height 11
click at [552, 512] on td "2" at bounding box center [549, 508] width 29 height 25
type input "**********"
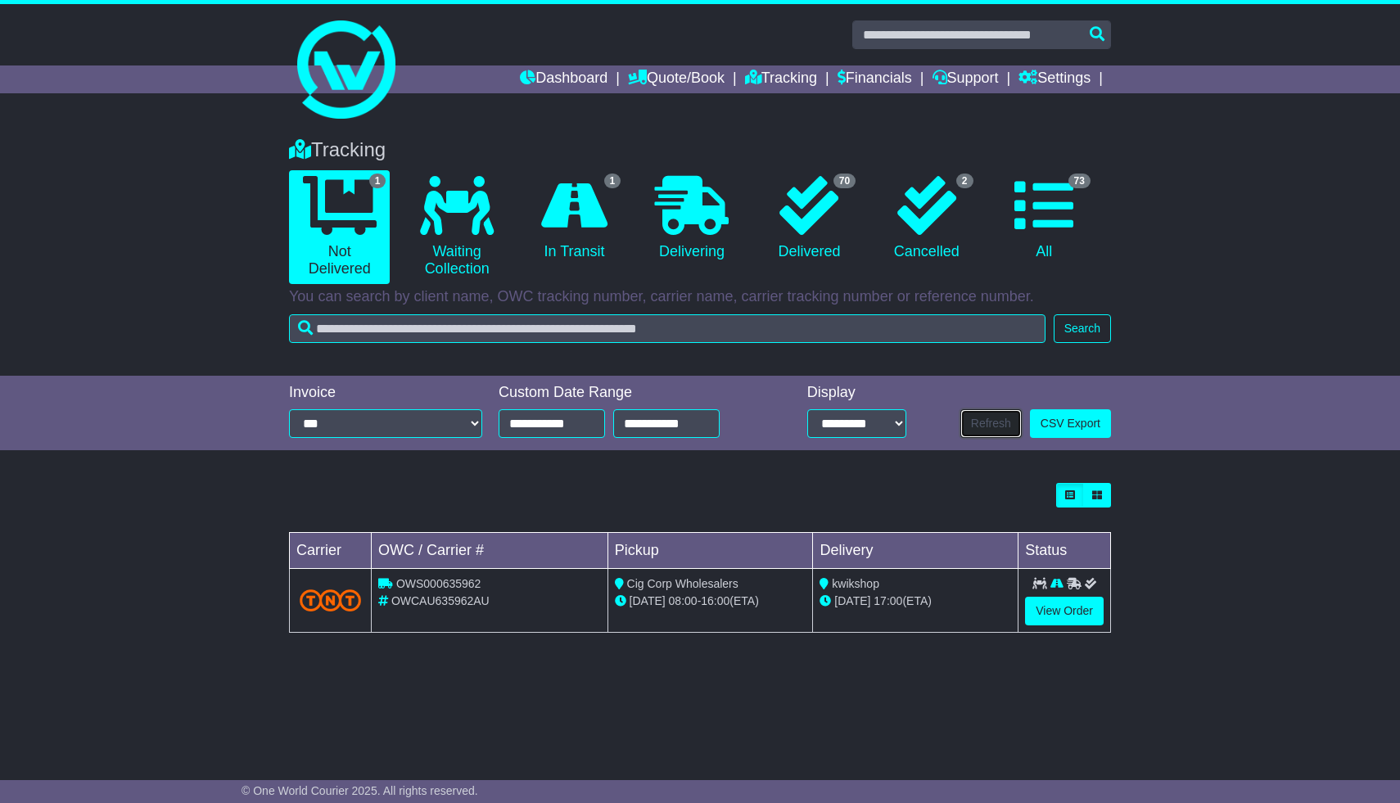
click at [980, 423] on button "Refresh" at bounding box center [990, 423] width 61 height 29
click at [321, 427] on select "**********" at bounding box center [385, 423] width 193 height 29
click at [289, 409] on select "**********" at bounding box center [385, 423] width 193 height 29
click at [1045, 609] on link "View Order" at bounding box center [1064, 611] width 79 height 29
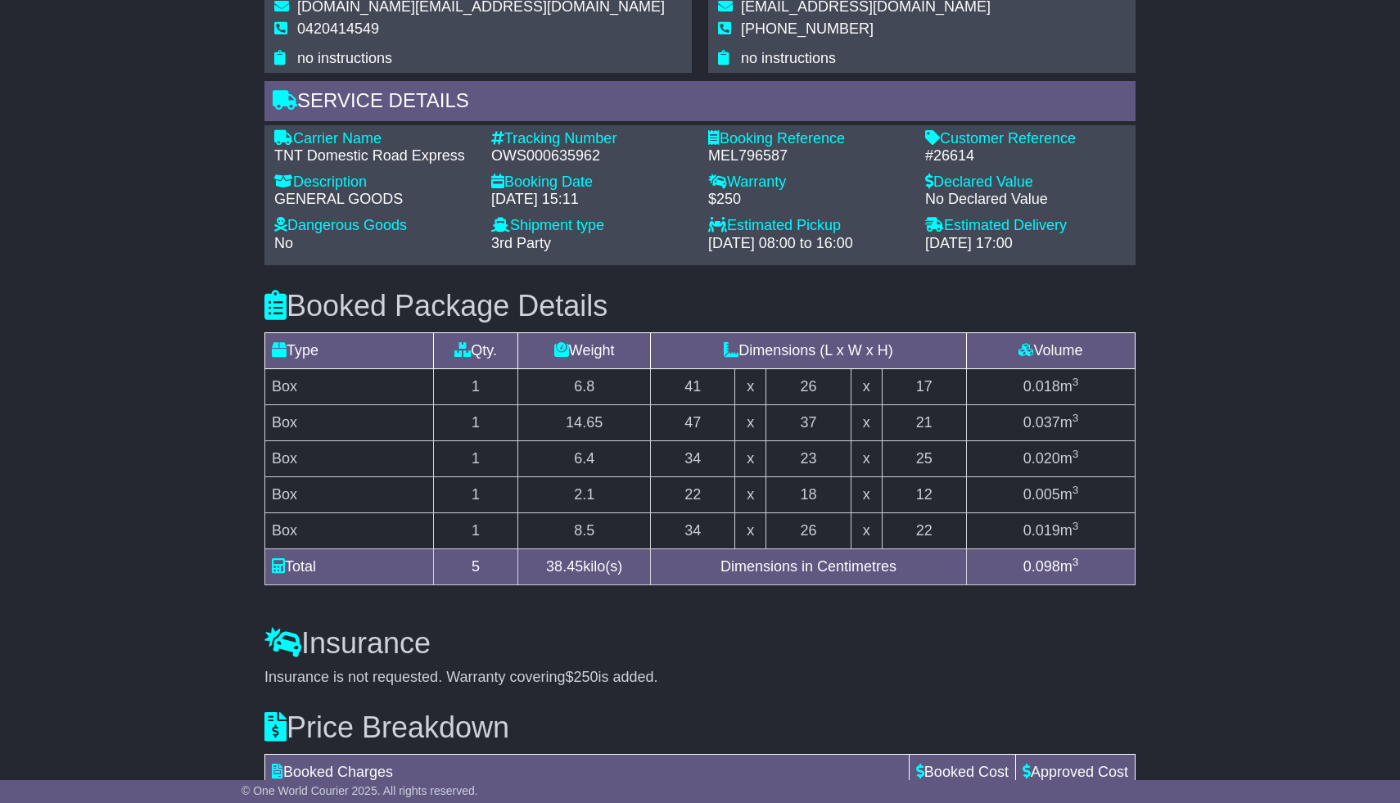
scroll to position [1206, 0]
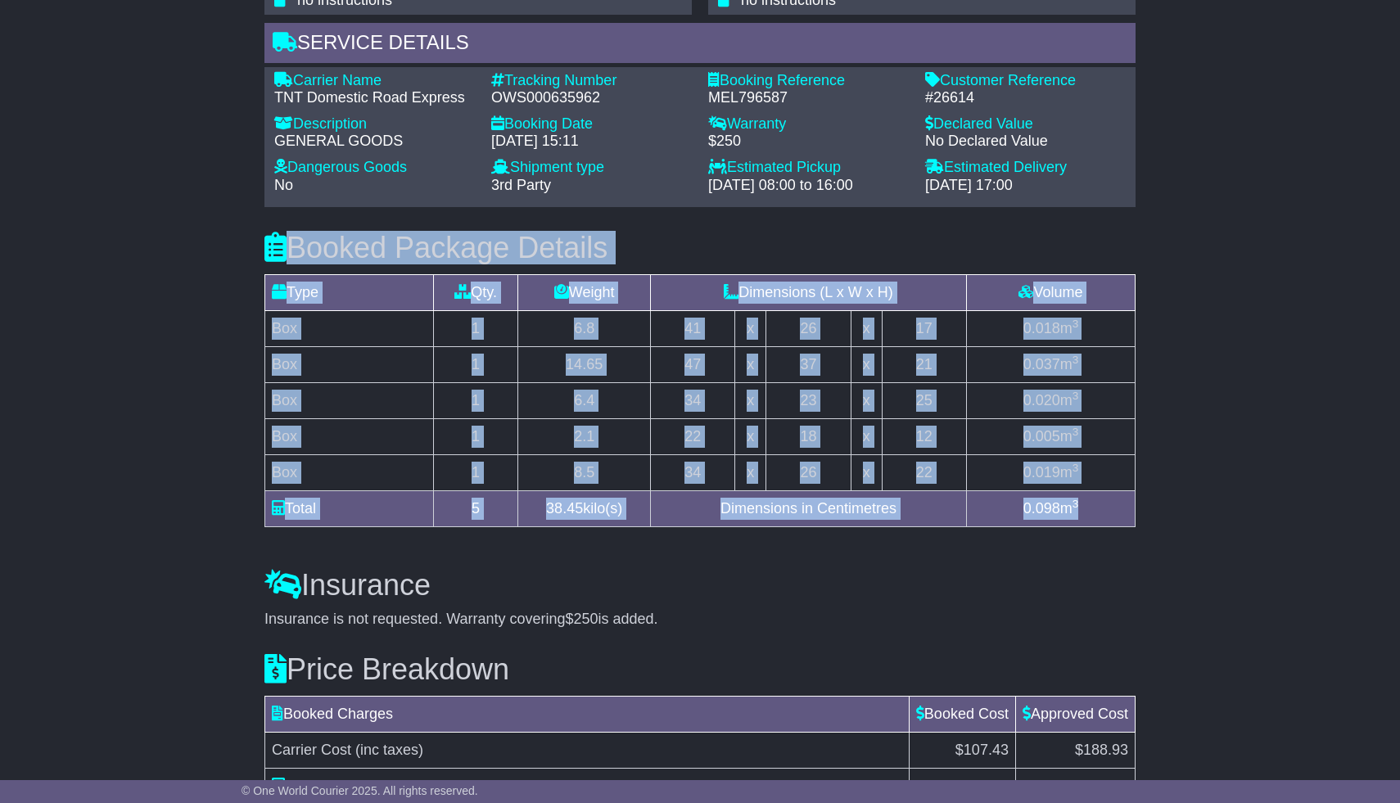
drag, startPoint x: 1095, startPoint y: 511, endPoint x: 273, endPoint y: 251, distance: 862.2
click at [273, 251] on div "Booked Package Details (nonstackable) Type Qty. Weight Dimensions (L x W x H) V…" at bounding box center [699, 375] width 887 height 337
copy div "Loremi Dolorsi Ametcon (adipiscingel) Sedd Eiu. Tempor Incididunt (U l E d M) A…"
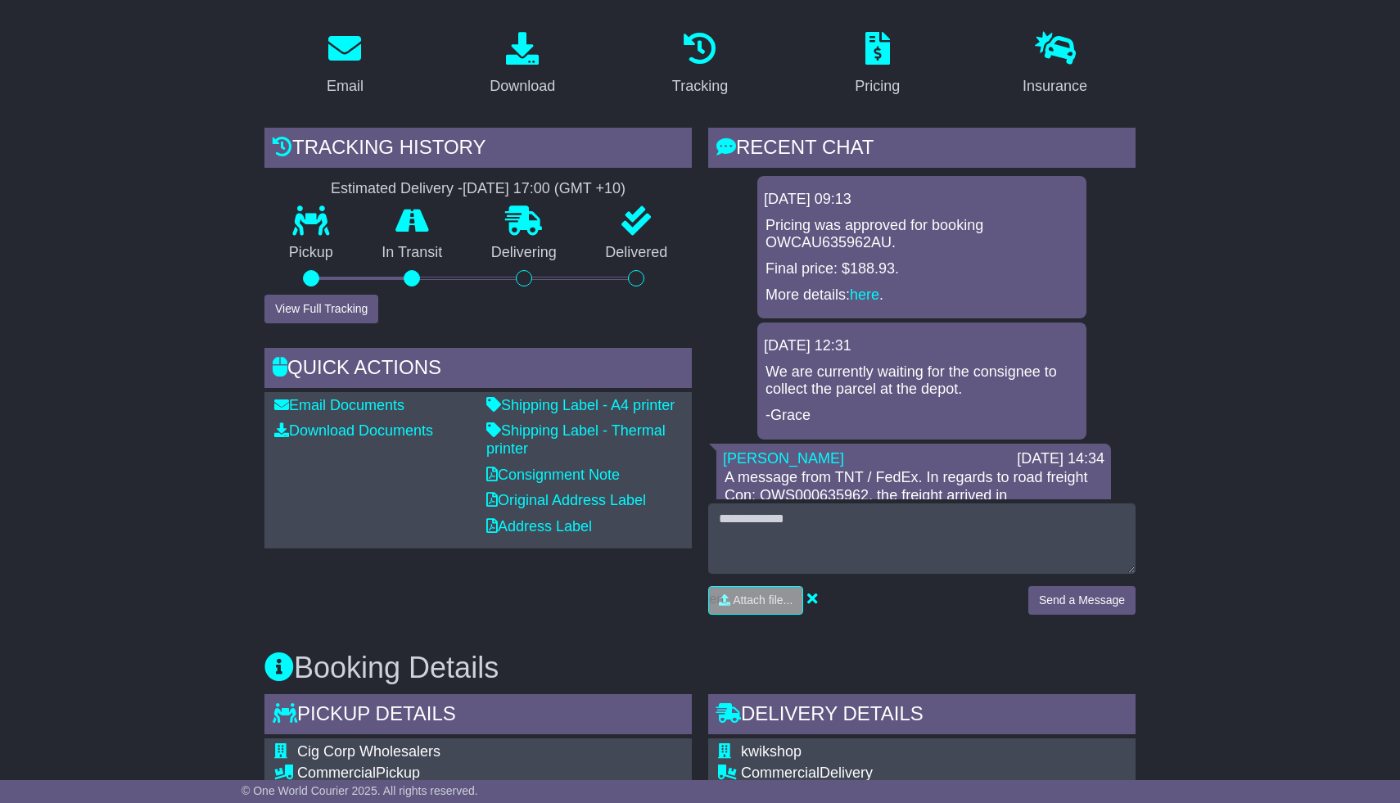
scroll to position [261, 0]
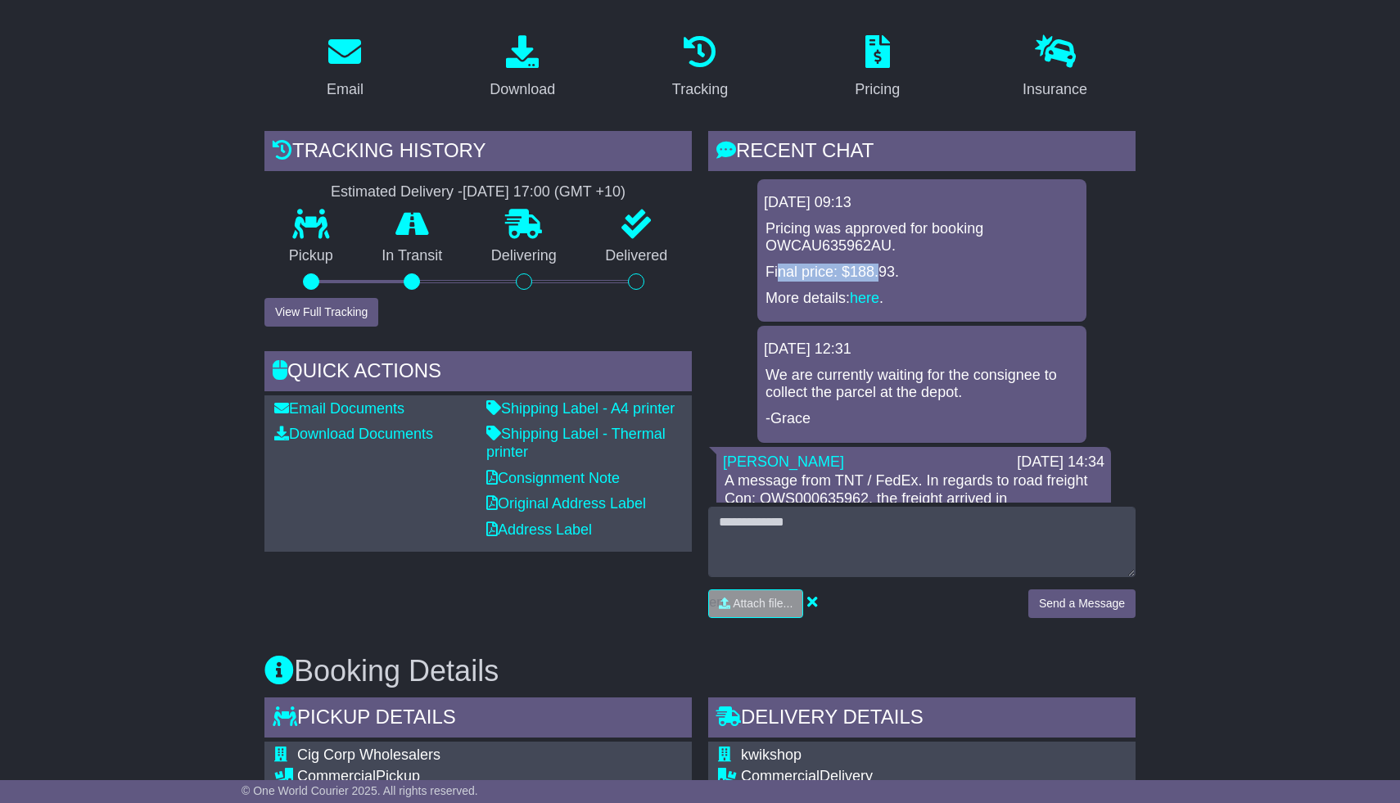
drag, startPoint x: 775, startPoint y: 270, endPoint x: 873, endPoint y: 269, distance: 97.4
click at [874, 270] on p "Final price: $188.93." at bounding box center [921, 273] width 313 height 18
click at [916, 267] on p "Final price: $188.93." at bounding box center [921, 273] width 313 height 18
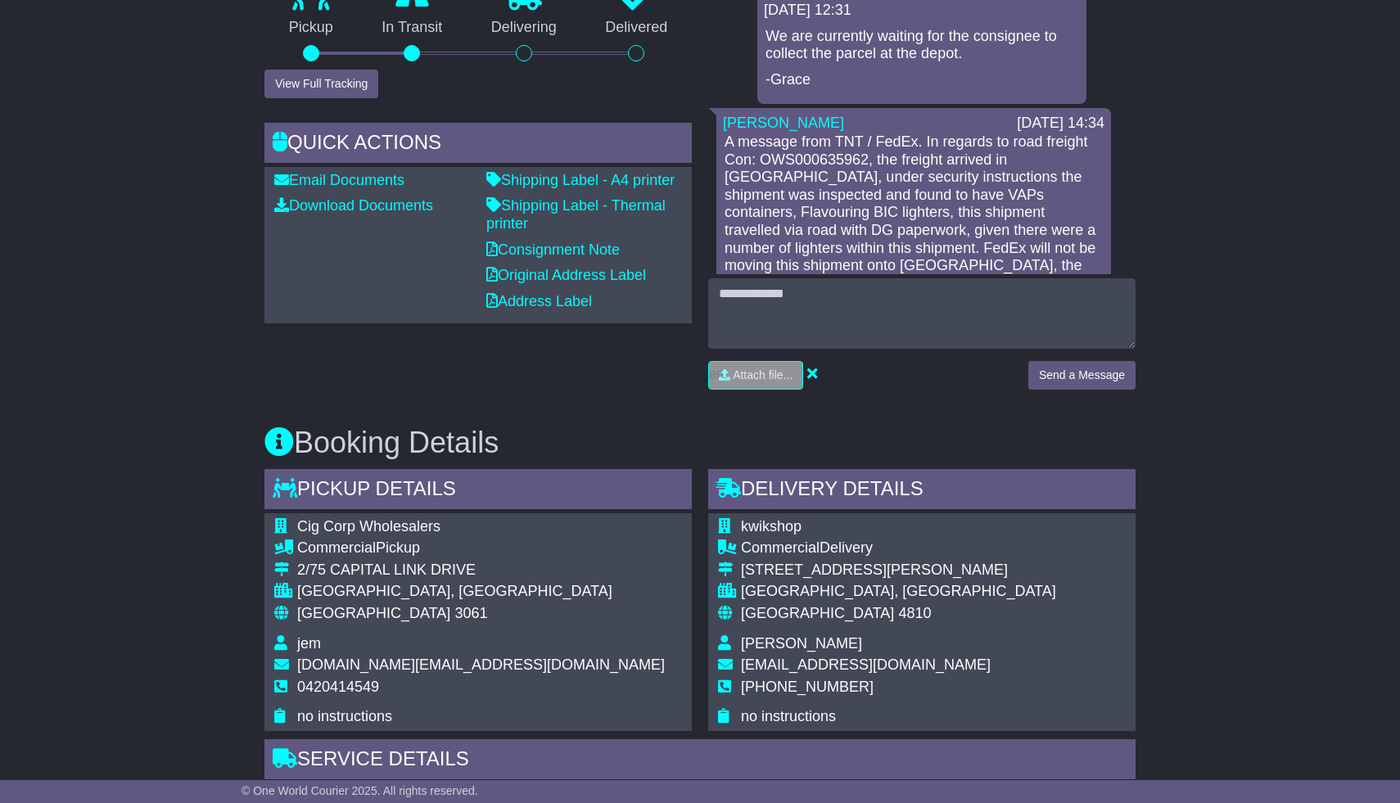
scroll to position [201, 0]
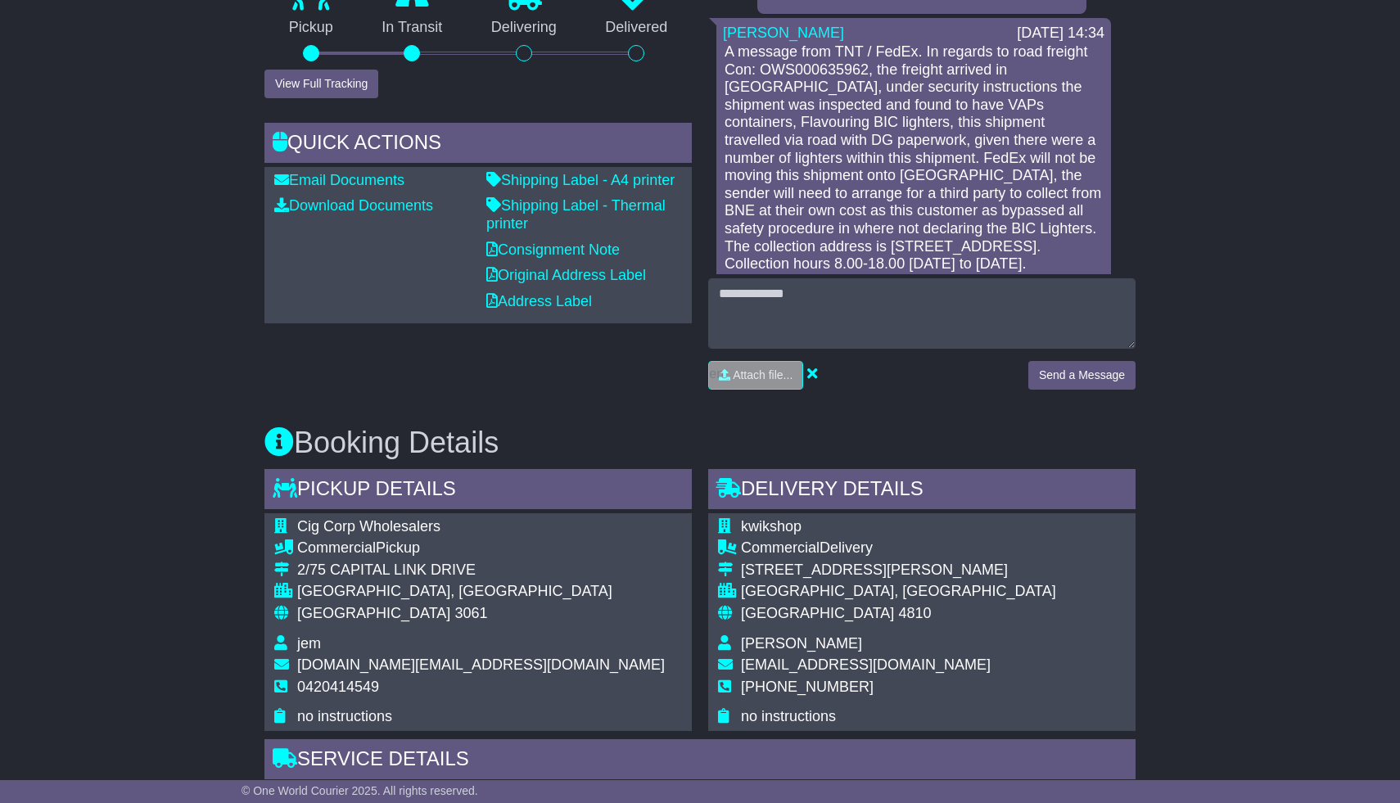
click at [843, 188] on p "A message from TNT / FedEx. In regards to road freight Con: OWS000635962, the f…" at bounding box center [914, 158] width 378 height 230
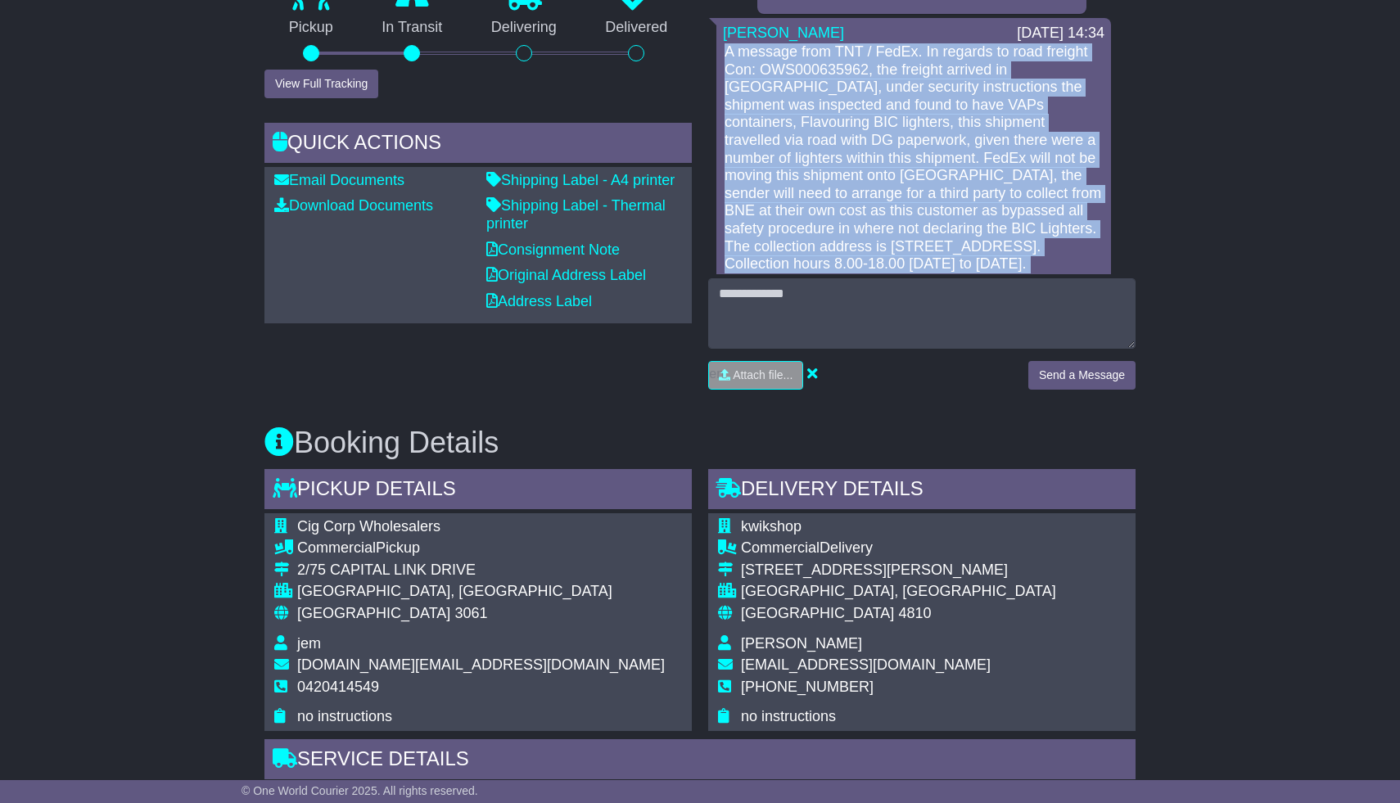
click at [843, 188] on p "A message from TNT / FedEx. In regards to road freight Con: OWS000635962, the f…" at bounding box center [914, 158] width 378 height 230
copy div "A message from TNT / FedEx. In regards to road freight Con: OWS000635962, the f…"
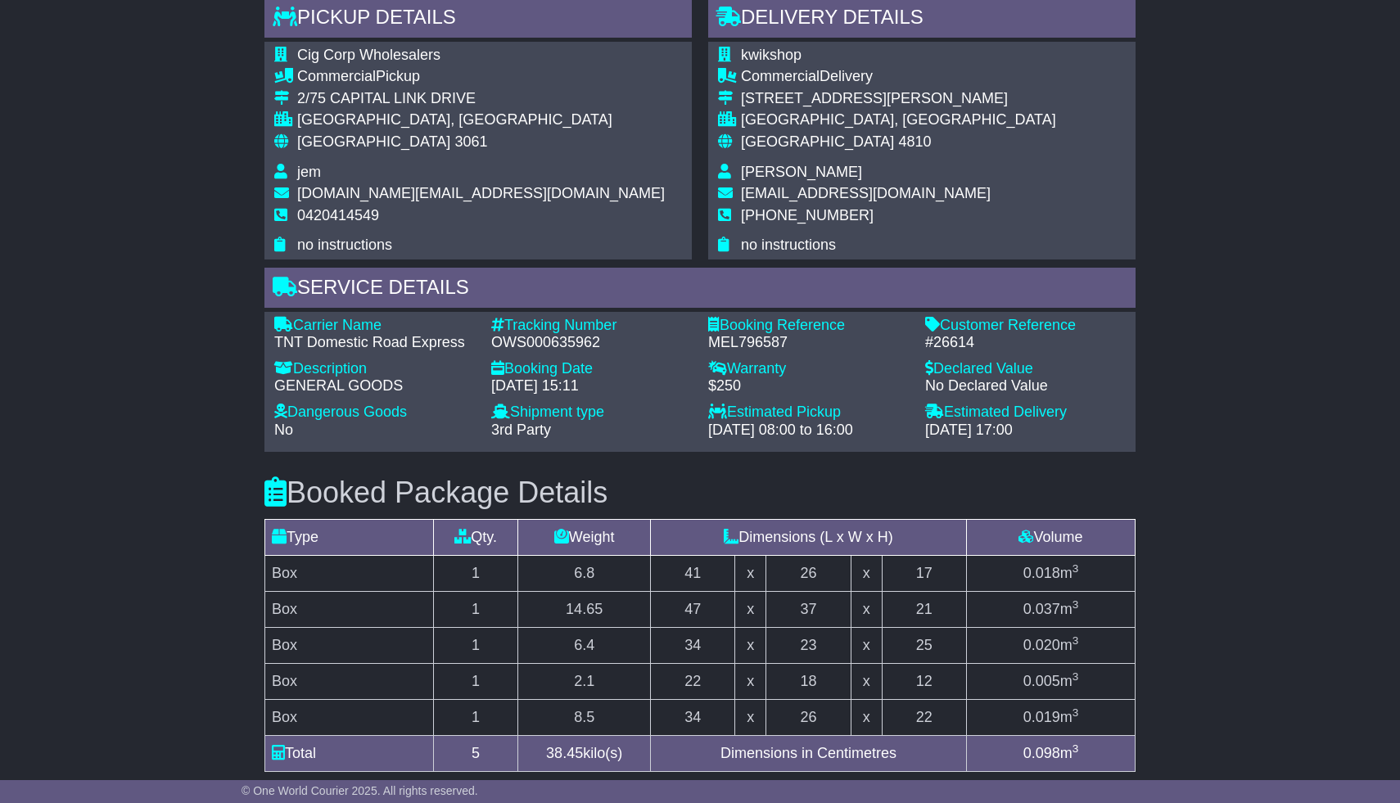
scroll to position [963, 0]
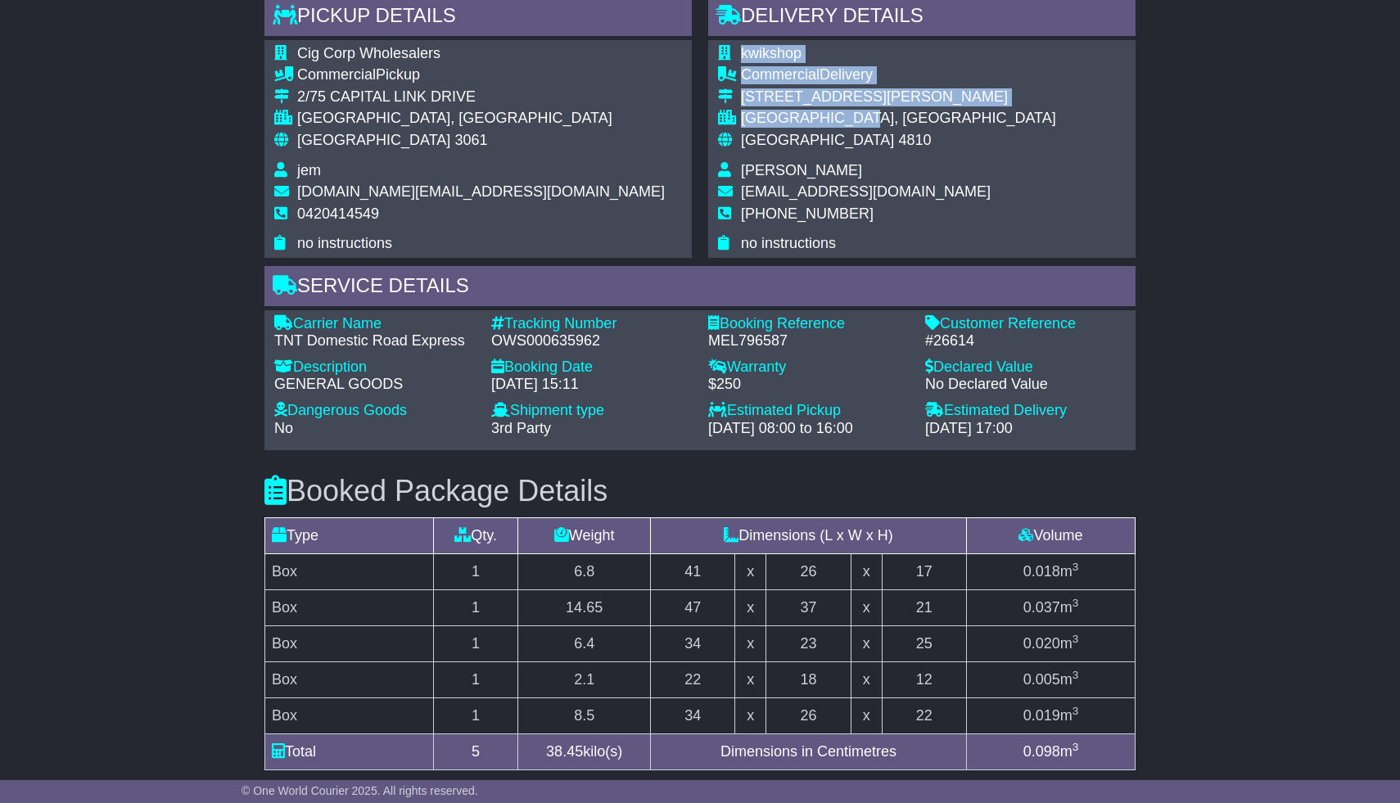
drag, startPoint x: 878, startPoint y: 115, endPoint x: 731, endPoint y: 52, distance: 160.0
click at [731, 52] on tbody "kwikshop Commercial Delivery [STREET_ADDRESS][PERSON_NAME] [GEOGRAPHIC_DATA], […" at bounding box center [887, 149] width 338 height 208
copy tbody "kwikshop Commercial Delivery [STREET_ADDRESS][PERSON_NAME]"
